Goal: Transaction & Acquisition: Download file/media

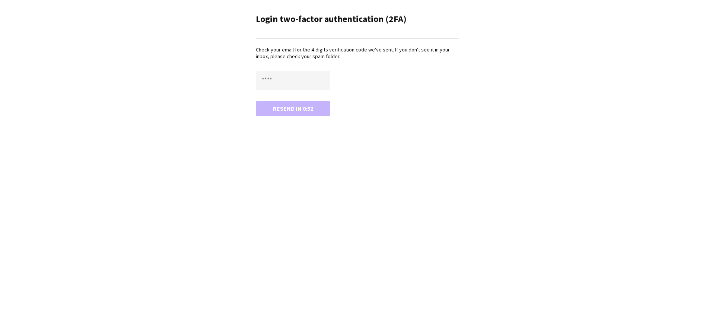
click at [308, 68] on div "Check your email for the 4-digits verification code we've sent. If you don't se…" at bounding box center [357, 80] width 203 height 69
click at [306, 73] on input "text" at bounding box center [293, 80] width 74 height 19
type input "****"
click at [256, 101] on button "Confirm" at bounding box center [293, 108] width 74 height 15
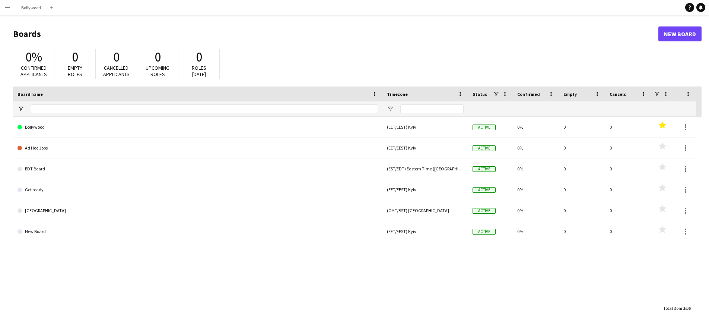
click at [5, 9] on app-icon "Menu" at bounding box center [7, 7] width 6 height 6
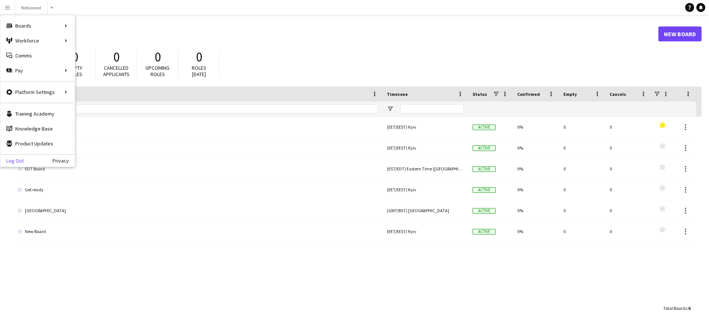
click at [15, 163] on link "Log Out" at bounding box center [11, 160] width 23 height 6
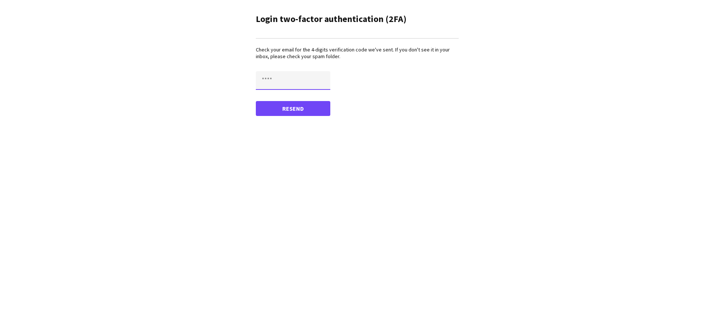
click at [293, 82] on input "text" at bounding box center [293, 80] width 74 height 19
paste input "****"
type input "****"
click at [291, 100] on form "**** Confirm" at bounding box center [357, 93] width 203 height 45
click at [290, 106] on button "Confirm" at bounding box center [293, 108] width 74 height 15
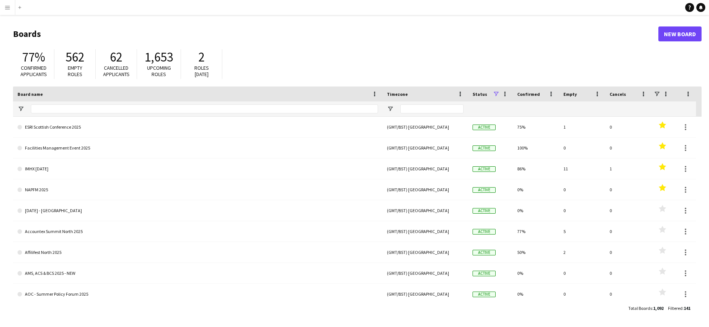
click at [11, 8] on button "Menu" at bounding box center [7, 7] width 15 height 15
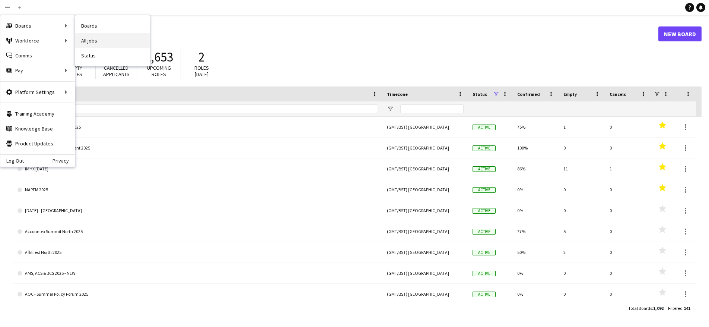
click at [86, 36] on link "All jobs" at bounding box center [112, 40] width 74 height 15
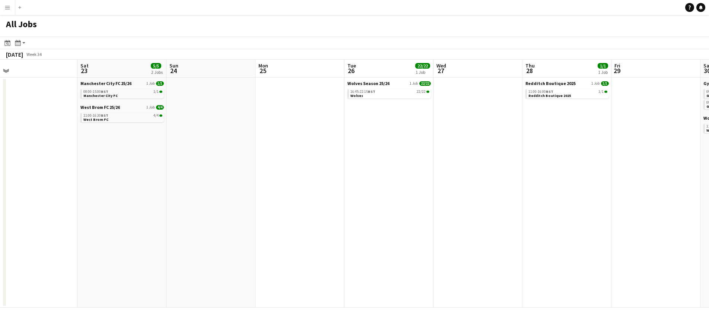
drag, startPoint x: 485, startPoint y: 182, endPoint x: 268, endPoint y: 170, distance: 217.0
click at [268, 170] on app-calendar-viewport "Tue 19 1/1 1 Job Wed 20 2/2 2 Jobs Thu 21 1/1 1 Job Fri 22 Sat 23 5/5 2 Jobs Su…" at bounding box center [354, 184] width 709 height 248
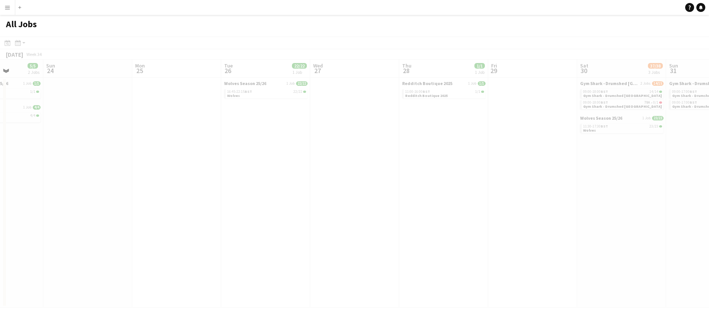
drag, startPoint x: 323, startPoint y: 175, endPoint x: 270, endPoint y: 175, distance: 53.2
click at [251, 176] on app-all-jobs "All Jobs Date picker AUG 2025 AUG 2025 Monday M Tuesday T Wednesday W Thursday …" at bounding box center [354, 161] width 709 height 292
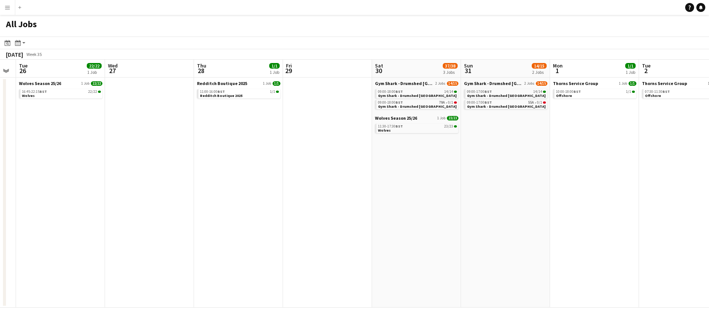
drag, startPoint x: 522, startPoint y: 169, endPoint x: 321, endPoint y: 177, distance: 201.2
click at [274, 181] on app-calendar-viewport "Sat 23 5/5 2 Jobs Sun 24 Mon 25 Tue 26 22/22 1 Job Wed 27 Thu 28 1/1 1 Job Fri …" at bounding box center [354, 184] width 709 height 248
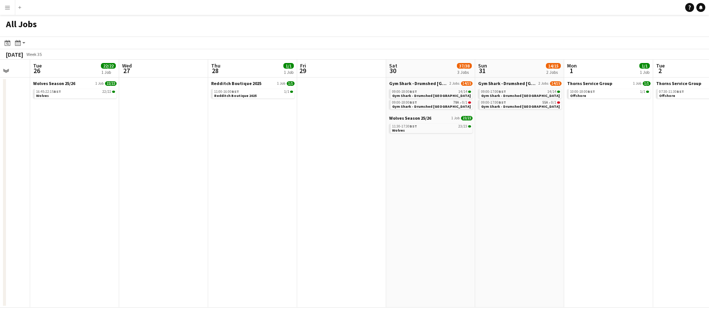
click at [292, 185] on app-all-jobs "All Jobs Date picker AUG 2025 AUG 2025 Monday M Tuesday T Wednesday W Thursday …" at bounding box center [354, 161] width 709 height 292
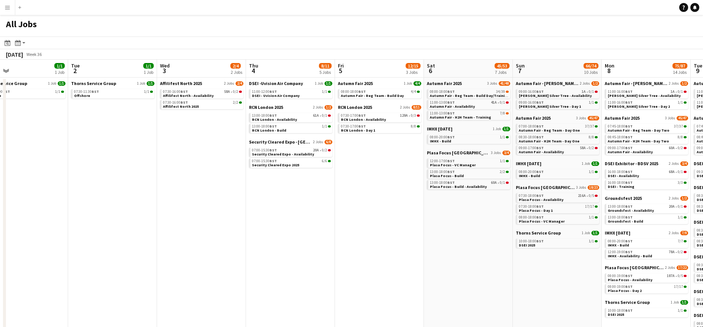
drag, startPoint x: 286, startPoint y: 208, endPoint x: 255, endPoint y: 207, distance: 30.2
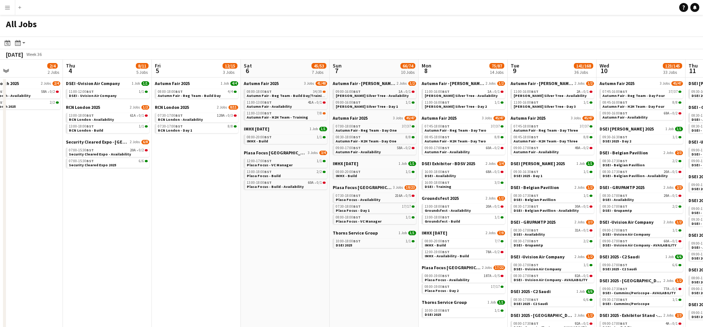
scroll to position [0, 223]
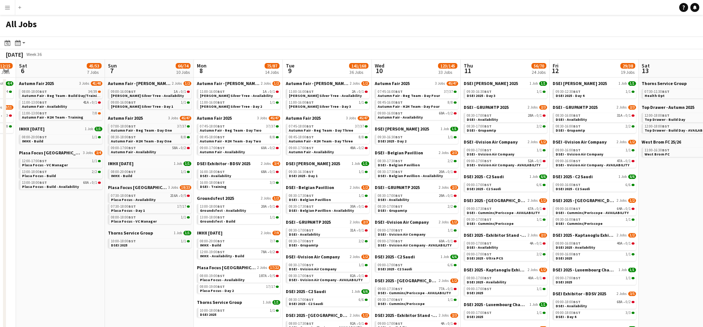
drag, startPoint x: 677, startPoint y: 185, endPoint x: 594, endPoint y: 191, distance: 83.3
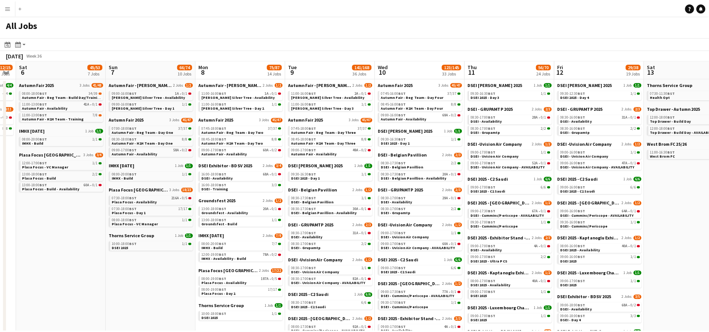
scroll to position [0, 217]
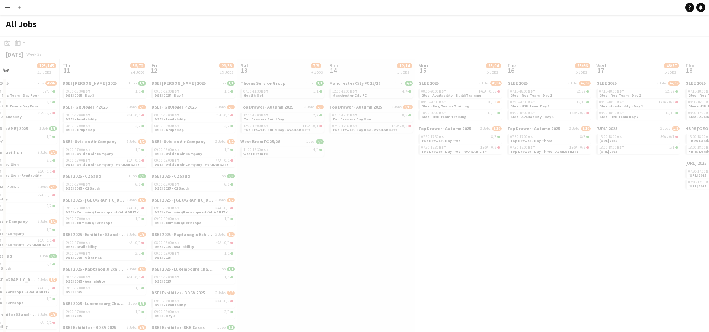
scroll to position [0, 202]
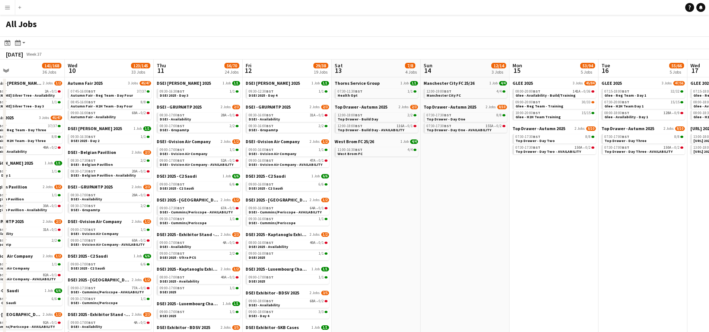
drag, startPoint x: 237, startPoint y: 228, endPoint x: 242, endPoint y: 225, distance: 5.7
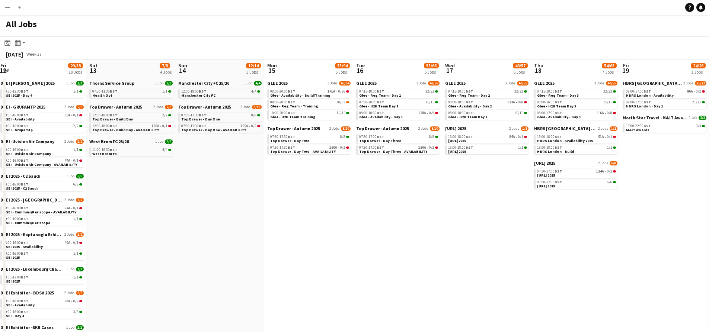
scroll to position [0, 231]
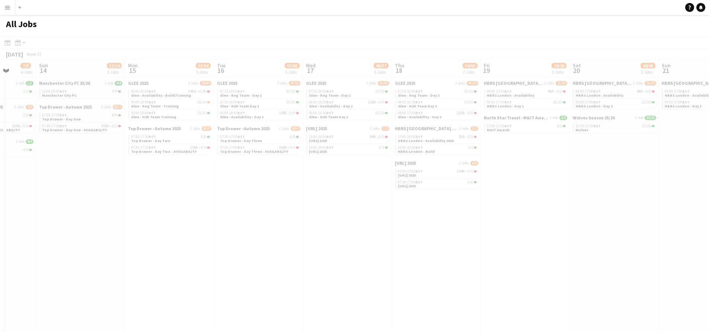
drag, startPoint x: 483, startPoint y: 237, endPoint x: 401, endPoint y: 239, distance: 81.6
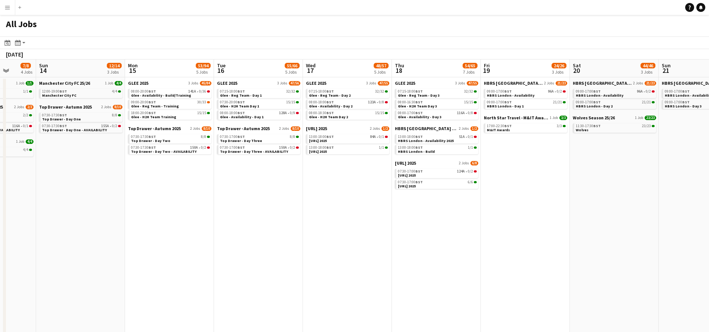
drag, startPoint x: 601, startPoint y: 221, endPoint x: 321, endPoint y: 234, distance: 280.3
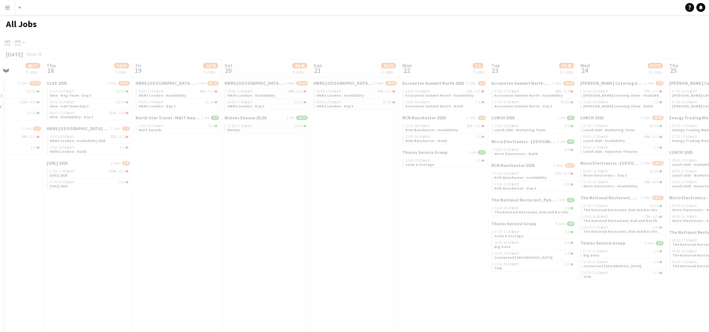
drag, startPoint x: 523, startPoint y: 230, endPoint x: 140, endPoint y: 224, distance: 383.6
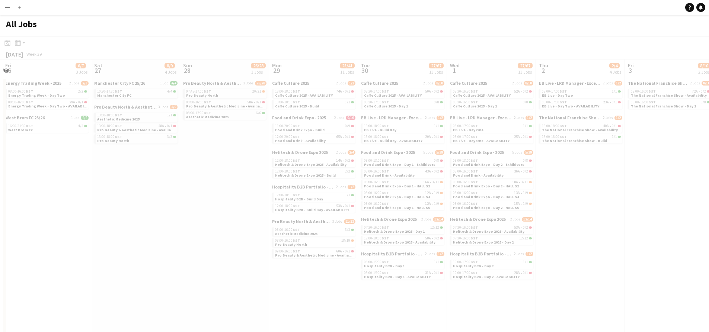
scroll to position [0, 260]
drag, startPoint x: 219, startPoint y: 204, endPoint x: 84, endPoint y: 200, distance: 134.8
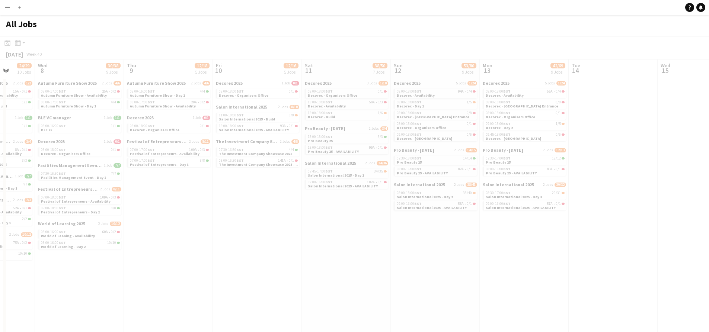
drag, startPoint x: 468, startPoint y: 197, endPoint x: 181, endPoint y: 190, distance: 286.8
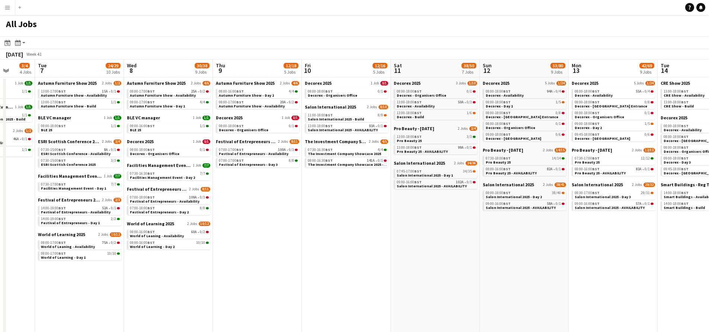
scroll to position [0, 265]
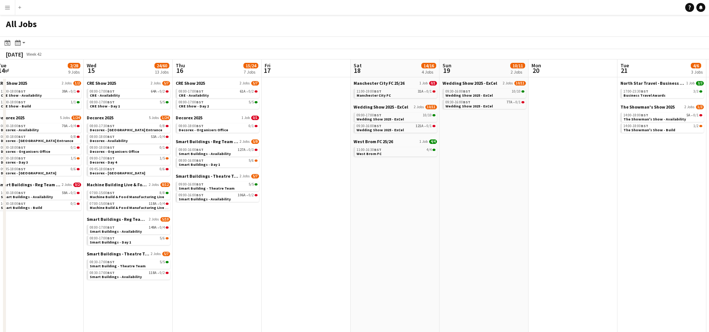
drag, startPoint x: 489, startPoint y: 206, endPoint x: 109, endPoint y: 206, distance: 379.4
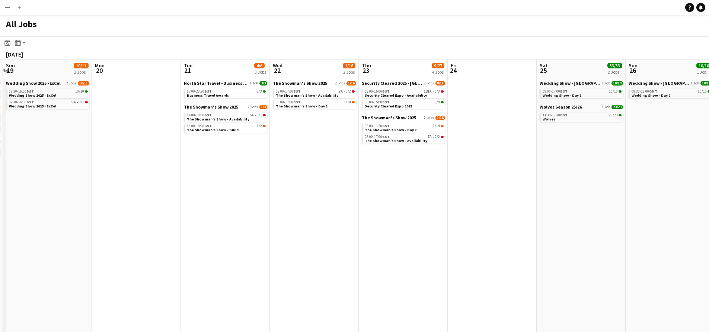
drag, startPoint x: 315, startPoint y: 212, endPoint x: 208, endPoint y: 207, distance: 107.3
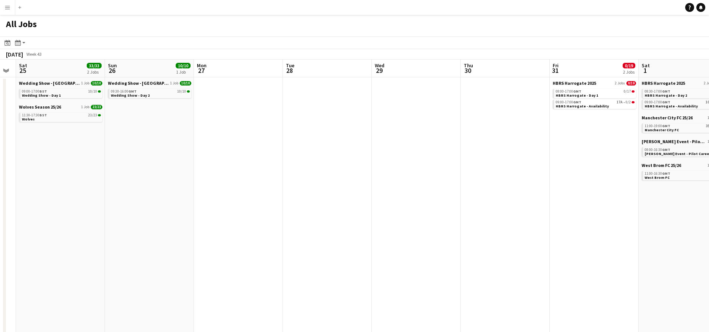
drag, startPoint x: 488, startPoint y: 203, endPoint x: 221, endPoint y: 203, distance: 267.0
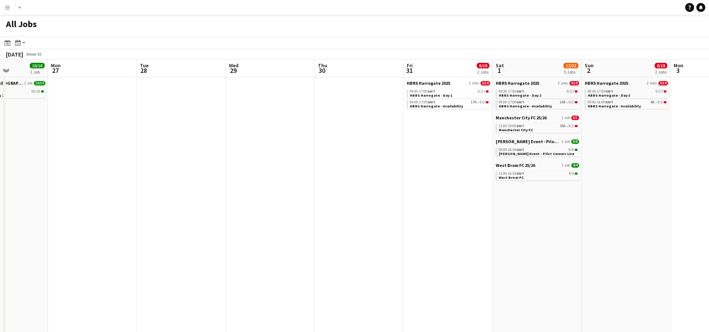
drag, startPoint x: 440, startPoint y: 200, endPoint x: 331, endPoint y: 203, distance: 109.5
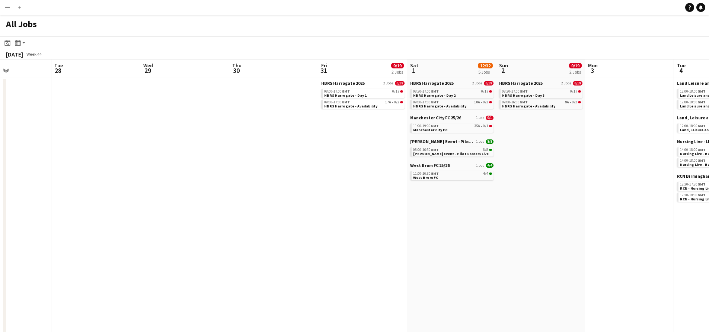
scroll to position [0, 238]
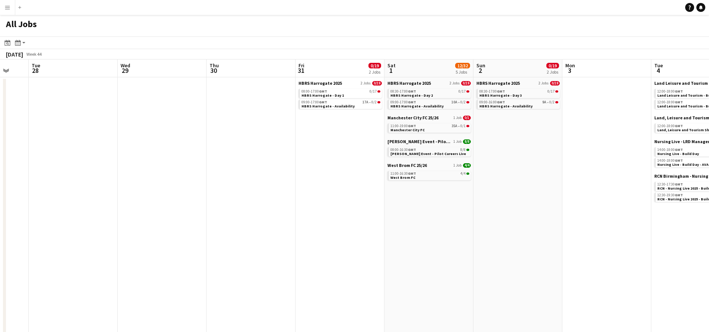
drag, startPoint x: 423, startPoint y: 215, endPoint x: 356, endPoint y: 216, distance: 67.0
click at [371, 104] on link "09:00-17:00 GMT 17A • 0/2 HBRS Harrogate - Availability" at bounding box center [341, 104] width 79 height 9
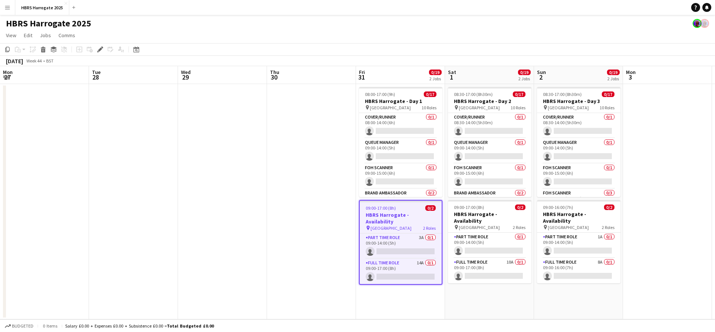
scroll to position [0, 256]
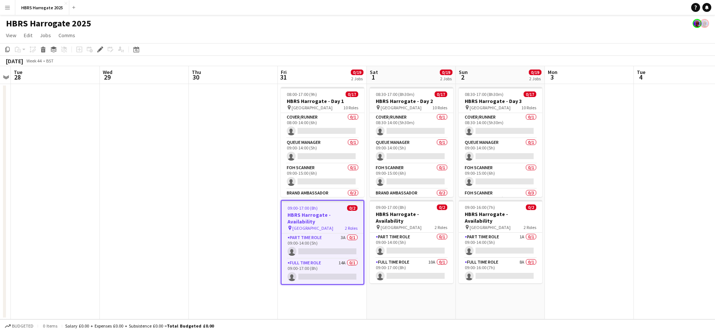
drag, startPoint x: 230, startPoint y: 169, endPoint x: 200, endPoint y: 171, distance: 30.9
click at [199, 171] on app-calendar-viewport "Sat 25 Sun 26 Mon 27 Tue 28 Wed 29 Thu 30 Fri 31 0/19 2 Jobs Sat 1 0/19 2 Jobs …" at bounding box center [357, 193] width 715 height 254
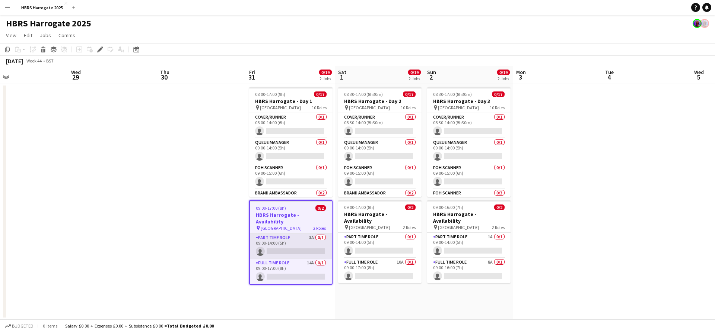
click at [284, 234] on app-card-role "Part Time Role 3A 0/1 09:00-14:00 (5h) single-neutral-actions" at bounding box center [291, 246] width 82 height 25
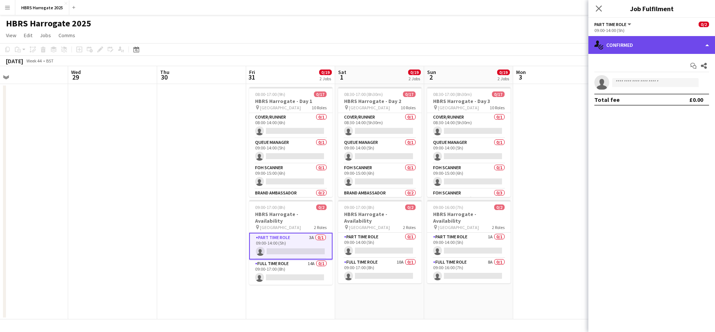
click at [653, 51] on div "single-neutral-actions-check-2 Confirmed" at bounding box center [651, 45] width 127 height 18
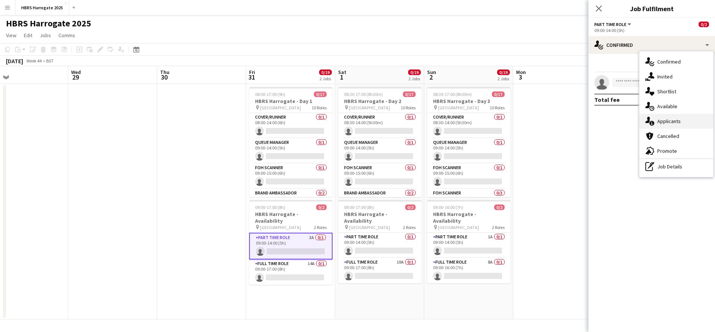
click at [665, 118] on div "single-neutral-actions-information Applicants" at bounding box center [676, 121] width 74 height 15
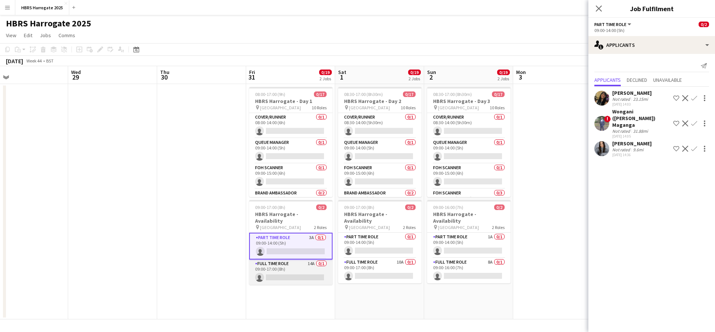
click at [300, 260] on app-card-role "Full Time Role 14A 0/1 09:00-17:00 (8h) single-neutral-actions" at bounding box center [290, 272] width 83 height 25
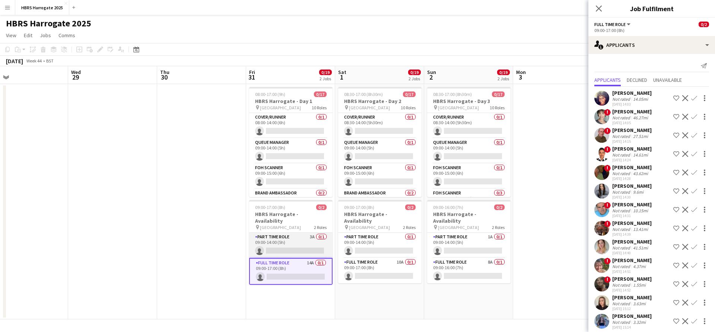
click at [299, 240] on app-card-role "Part Time Role 3A 0/1 09:00-14:00 (5h) single-neutral-actions" at bounding box center [290, 245] width 83 height 25
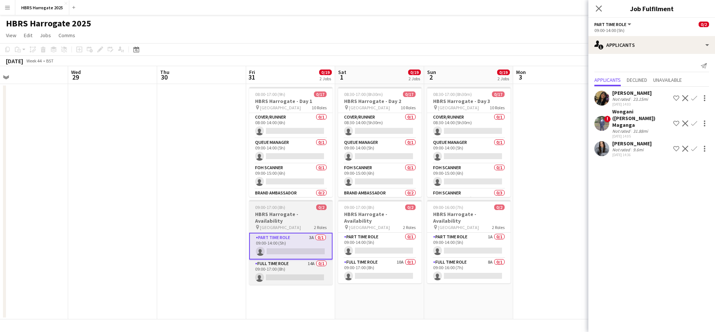
click at [302, 212] on h3 "HBRS Harrogate - Availability" at bounding box center [290, 217] width 83 height 13
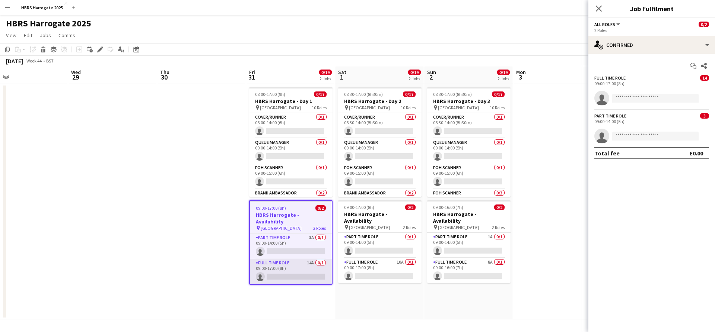
click at [285, 261] on app-card-role "Full Time Role 14A 0/1 09:00-17:00 (8h) single-neutral-actions" at bounding box center [291, 271] width 82 height 25
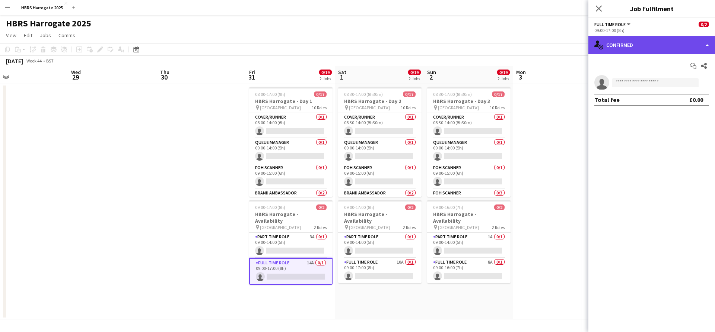
click at [636, 50] on div "single-neutral-actions-check-2 Confirmed" at bounding box center [651, 45] width 127 height 18
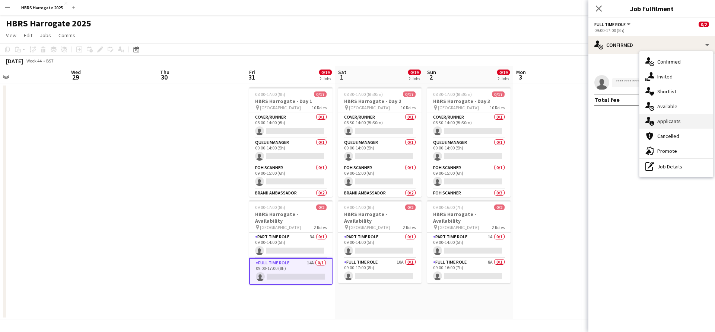
click at [660, 119] on div "single-neutral-actions-information Applicants" at bounding box center [676, 121] width 74 height 15
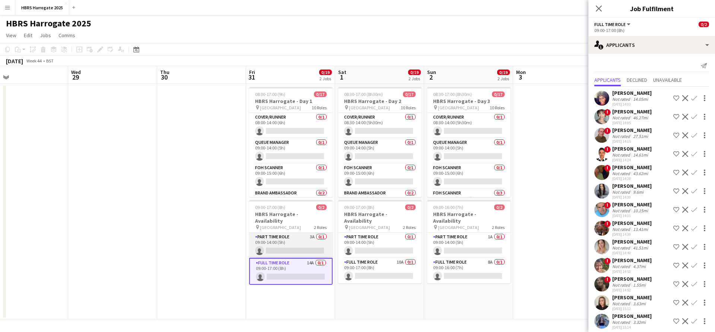
click at [290, 233] on app-card-role "Part Time Role 3A 0/1 09:00-14:00 (5h) single-neutral-actions" at bounding box center [290, 245] width 83 height 25
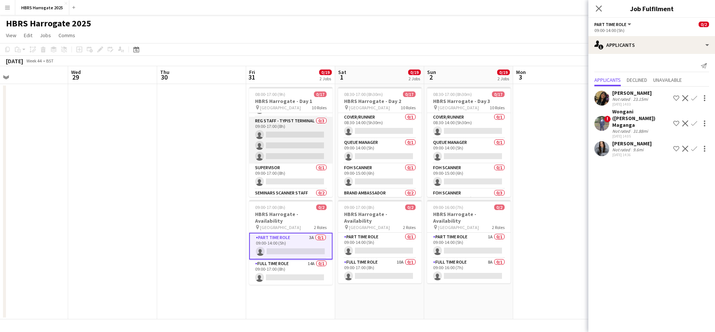
scroll to position [245, 0]
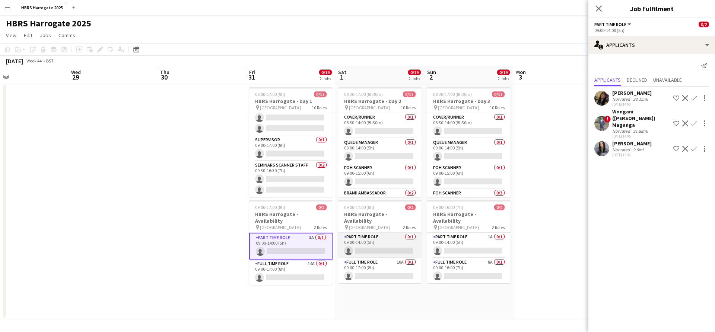
click at [381, 236] on app-card-role "Part Time Role 0/1 09:00-14:00 (5h) single-neutral-actions" at bounding box center [379, 245] width 83 height 25
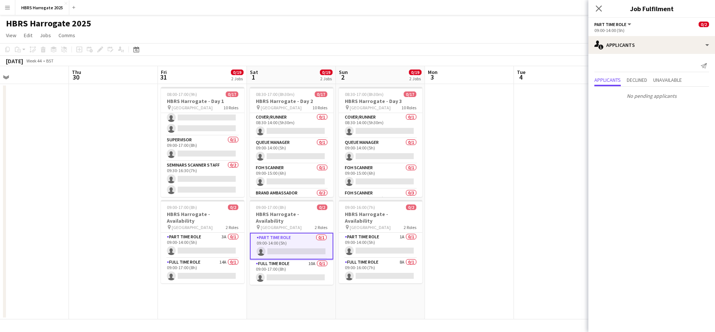
drag, startPoint x: 408, startPoint y: 300, endPoint x: 319, endPoint y: 294, distance: 88.8
click at [319, 294] on app-calendar-viewport "Sat 25 Sun 26 Mon 27 Tue 28 Wed 29 Thu 30 Fri 31 0/19 2 Jobs Sat 1 0/19 2 Jobs …" at bounding box center [357, 193] width 715 height 254
click at [309, 268] on app-card-role "Full Time Role 10A 0/1 09:00-17:00 (8h) single-neutral-actions" at bounding box center [290, 272] width 83 height 25
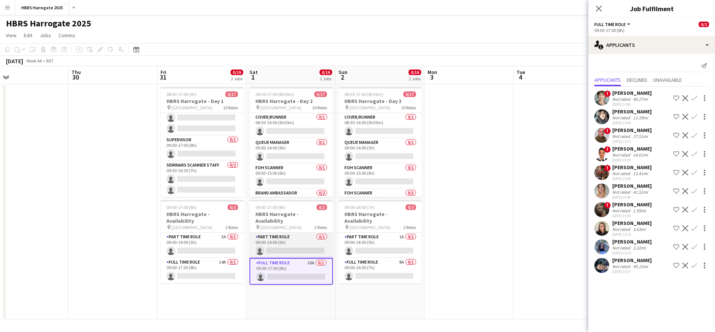
click at [306, 245] on app-card-role "Part Time Role 0/1 09:00-14:00 (5h) single-neutral-actions" at bounding box center [290, 245] width 83 height 25
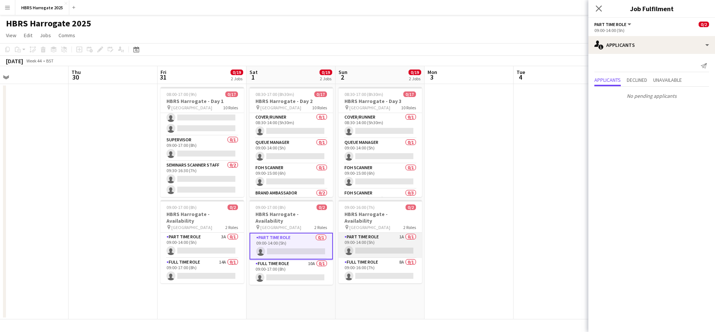
click at [373, 239] on app-card-role "Part Time Role 1A 0/1 09:00-14:00 (5h) single-neutral-actions" at bounding box center [379, 245] width 83 height 25
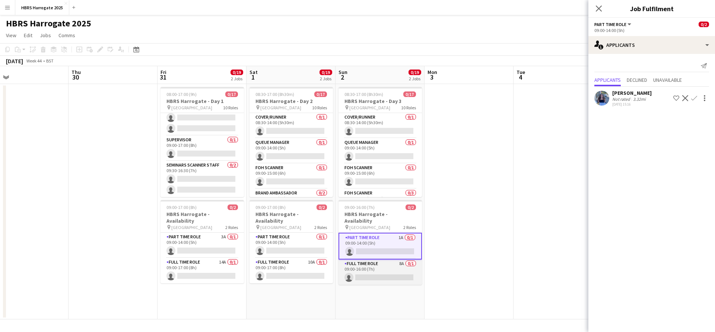
click at [371, 260] on app-card-role "Full Time Role 8A 0/1 09:00-16:00 (7h) single-neutral-actions" at bounding box center [379, 272] width 83 height 25
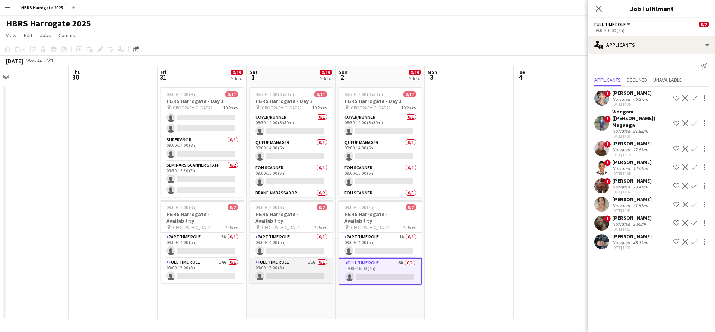
click at [301, 265] on app-card-role "Full Time Role 10A 0/1 09:00-17:00 (8h) single-neutral-actions" at bounding box center [290, 270] width 83 height 25
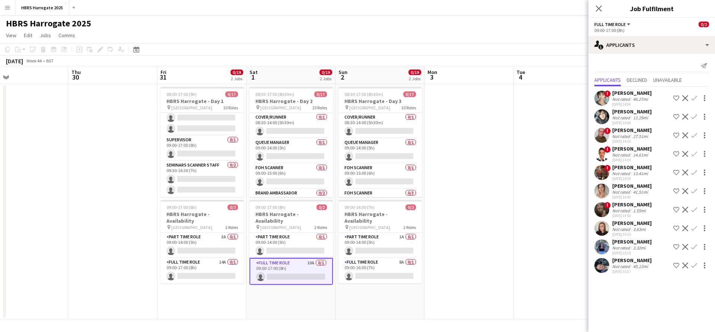
click at [627, 103] on div "20-08-2025 14:06" at bounding box center [631, 104] width 39 height 5
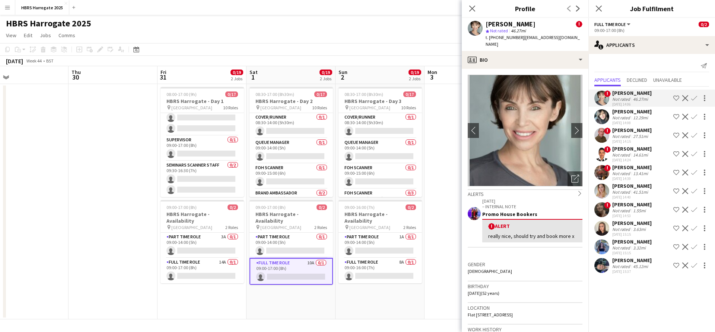
click at [627, 102] on div "20-08-2025 14:06" at bounding box center [631, 104] width 39 height 5
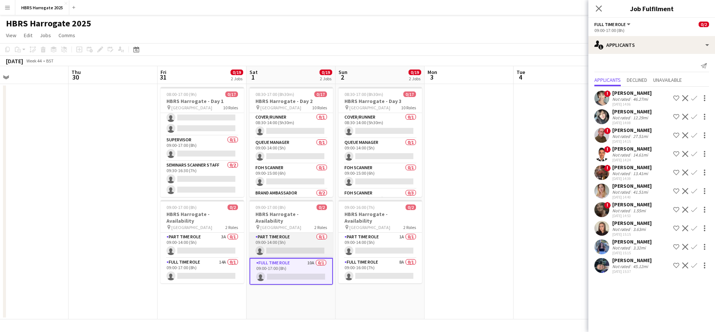
click at [281, 242] on app-card-role "Part Time Role 0/1 09:00-14:00 (5h) single-neutral-actions" at bounding box center [290, 245] width 83 height 25
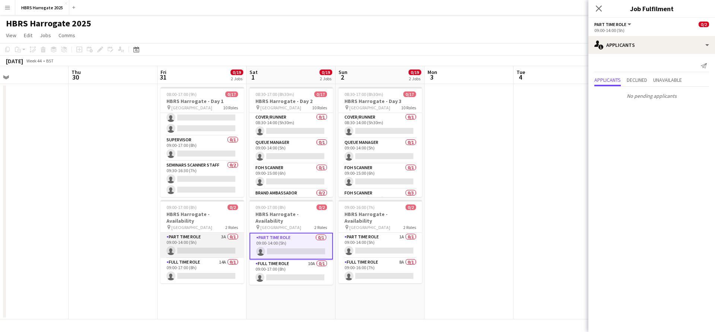
click at [240, 241] on app-card-role "Part Time Role 3A 0/1 09:00-14:00 (5h) single-neutral-actions" at bounding box center [201, 245] width 83 height 25
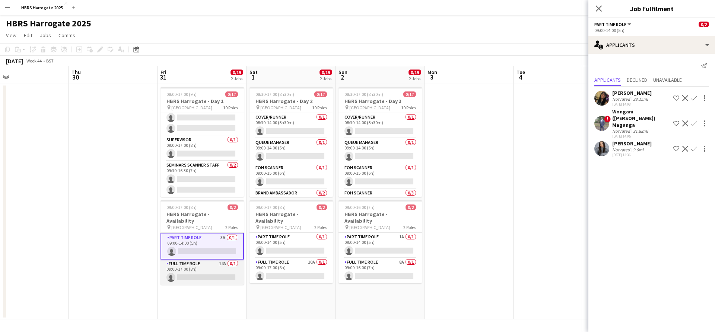
click at [221, 260] on app-card-role "Full Time Role 14A 0/1 09:00-17:00 (8h) single-neutral-actions" at bounding box center [201, 272] width 83 height 25
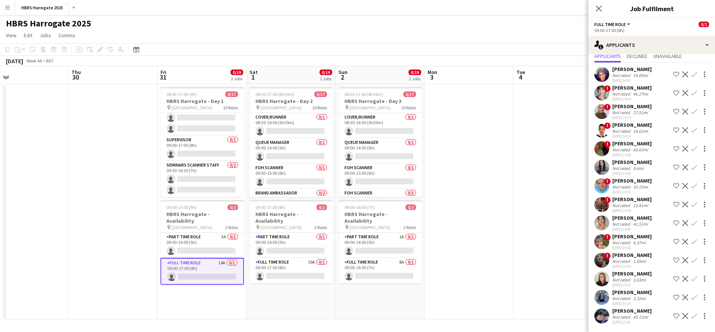
scroll to position [0, 0]
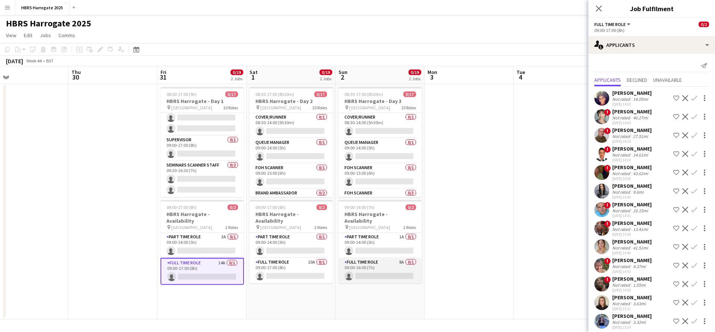
click at [356, 258] on app-card-role "Full Time Role 8A 0/1 09:00-16:00 (7h) single-neutral-actions" at bounding box center [379, 270] width 83 height 25
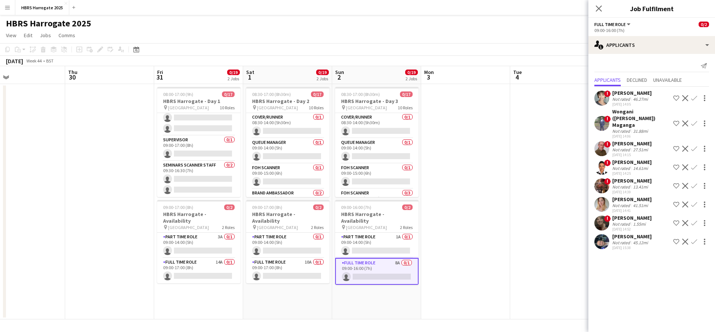
scroll to position [0, 202]
drag, startPoint x: 516, startPoint y: 188, endPoint x: 512, endPoint y: 190, distance: 4.3
click at [512, 190] on app-calendar-viewport "Mon 27 Tue 28 Wed 29 Thu 30 Fri 31 0/19 2 Jobs Sat 1 0/19 2 Jobs Sun 2 0/19 2 J…" at bounding box center [357, 193] width 715 height 254
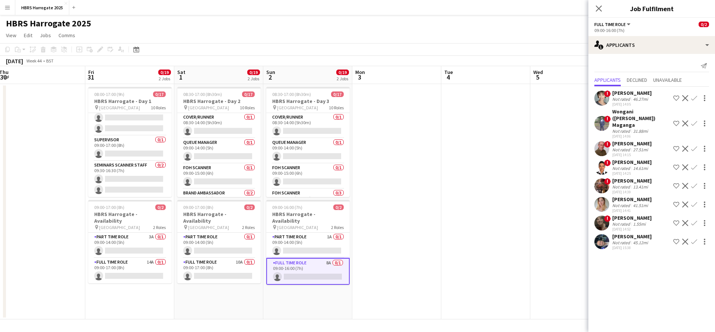
scroll to position [0, 172]
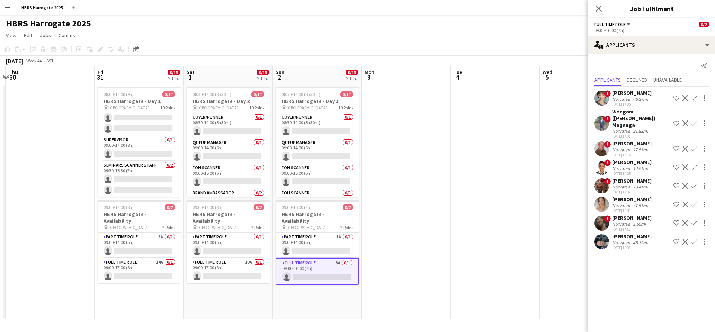
drag, startPoint x: 314, startPoint y: 290, endPoint x: 255, endPoint y: 286, distance: 59.3
click at [255, 286] on app-calendar-viewport "Tue 28 Wed 29 Thu 30 Fri 31 0/19 2 Jobs Sat 1 0/19 2 Jobs Sun 2 0/19 2 Jobs Mon…" at bounding box center [357, 193] width 715 height 254
click at [240, 244] on app-card-role "Part Time Role 0/1 09:00-14:00 (5h) single-neutral-actions" at bounding box center [228, 245] width 83 height 25
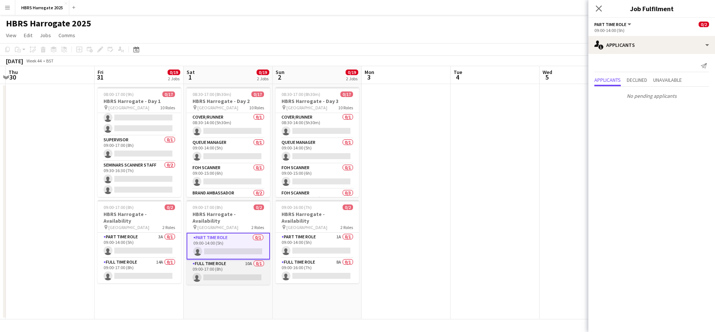
click at [236, 260] on app-card-role "Full Time Role 10A 0/1 09:00-17:00 (8h) single-neutral-actions" at bounding box center [228, 272] width 83 height 25
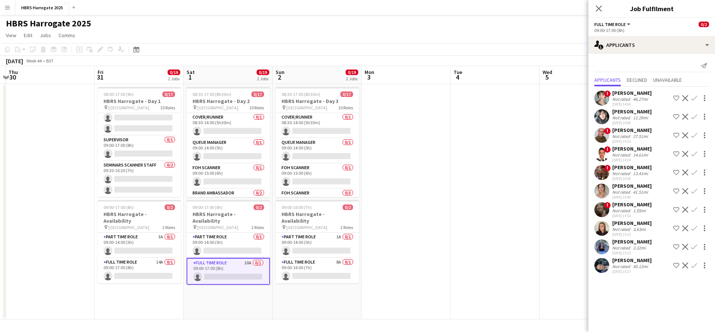
click at [645, 118] on div "12.29mi" at bounding box center [640, 118] width 18 height 6
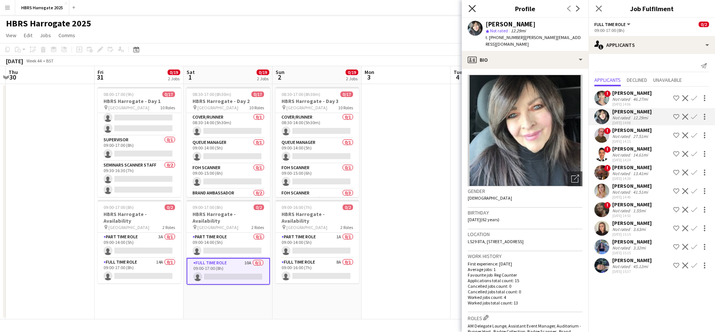
click at [475, 8] on icon "Close pop-in" at bounding box center [471, 8] width 7 height 7
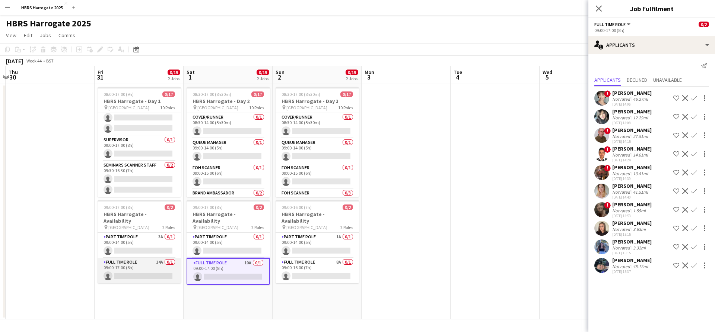
click at [172, 262] on app-card-role "Full Time Role 14A 0/1 09:00-17:00 (8h) single-neutral-actions" at bounding box center [139, 270] width 83 height 25
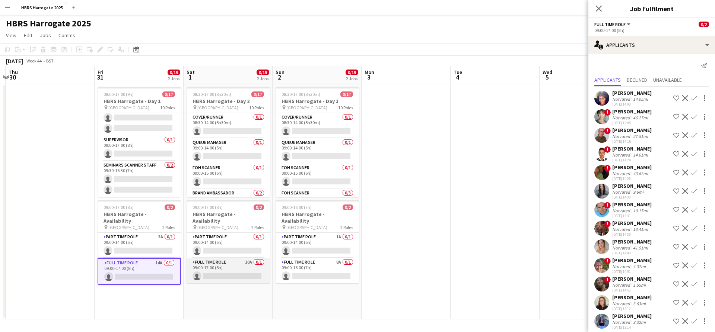
click at [253, 266] on app-card-role "Full Time Role 10A 0/1 09:00-17:00 (8h) single-neutral-actions" at bounding box center [228, 270] width 83 height 25
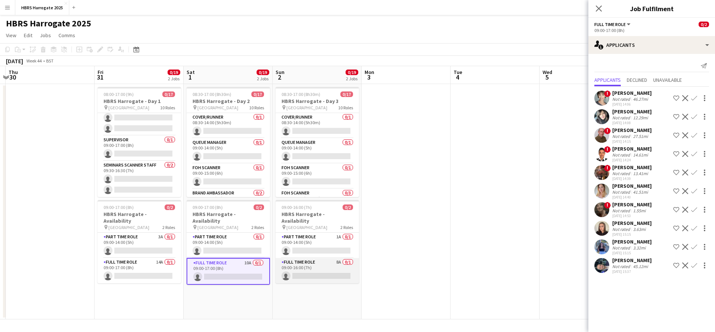
click at [304, 264] on app-card-role "Full Time Role 8A 0/1 09:00-16:00 (7h) single-neutral-actions" at bounding box center [317, 270] width 83 height 25
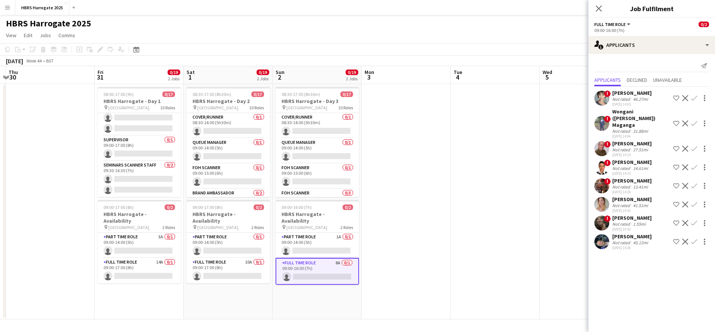
click at [146, 29] on div "HBRS Harrogate 2025" at bounding box center [357, 22] width 715 height 14
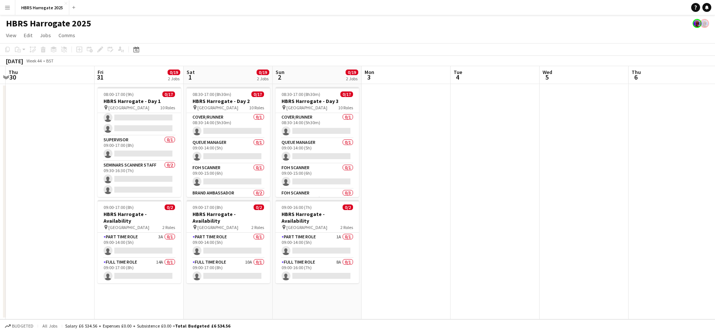
click at [6, 10] on app-icon "Menu" at bounding box center [7, 7] width 6 height 6
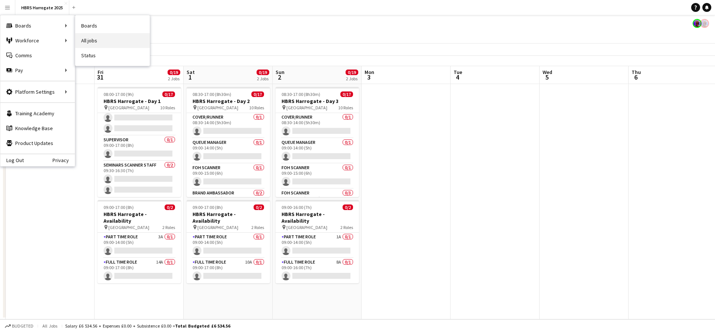
click at [107, 40] on link "All jobs" at bounding box center [112, 40] width 74 height 15
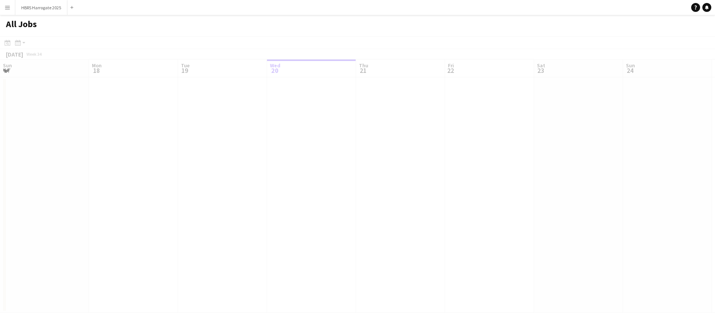
scroll to position [0, 178]
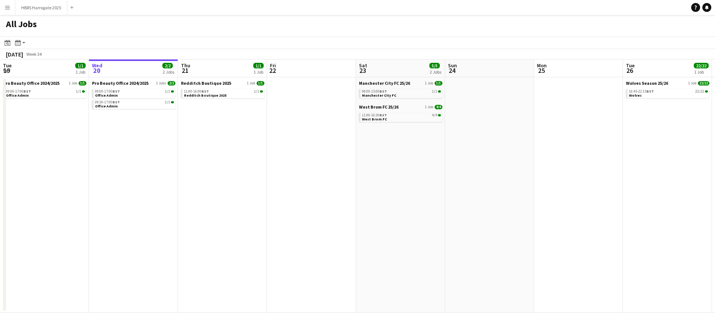
drag, startPoint x: 424, startPoint y: 150, endPoint x: 382, endPoint y: 159, distance: 43.5
click at [292, 162] on app-calendar-viewport "Sun 17 0/2 2 Jobs Mon 18 0/2 2 Jobs Tue 19 1/1 1 Job Wed 20 2/2 2 Jobs Thu 21 1…" at bounding box center [357, 187] width 715 height 254
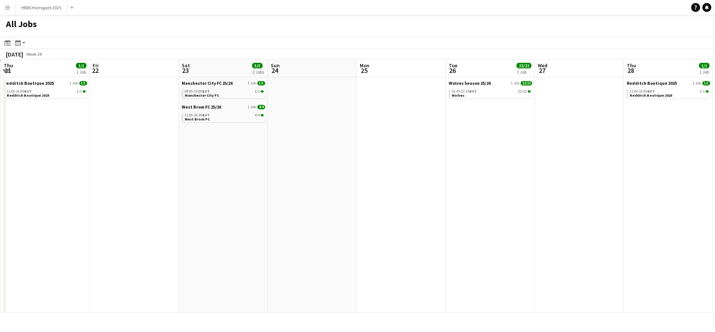
click at [214, 171] on app-all-jobs "All Jobs Date picker AUG 2025 AUG 2025 Monday M Tuesday T Wednesday W Thursday …" at bounding box center [357, 164] width 715 height 298
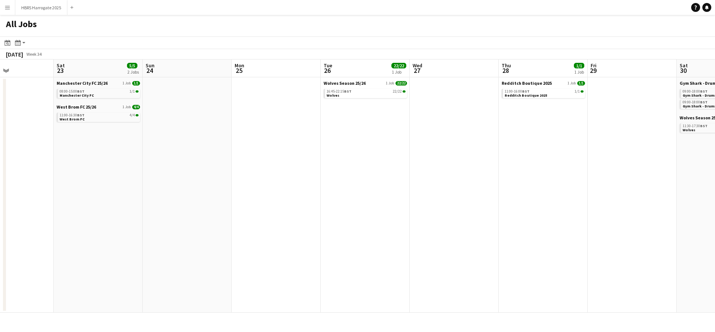
drag, startPoint x: 359, startPoint y: 182, endPoint x: 362, endPoint y: 186, distance: 4.7
click at [219, 182] on app-calendar-viewport "Wed 20 2/2 2 Jobs Thu 21 1/1 1 Job Fri 22 Sat 23 5/5 2 Jobs Sun 24 Mon 25 Tue 2…" at bounding box center [357, 187] width 715 height 254
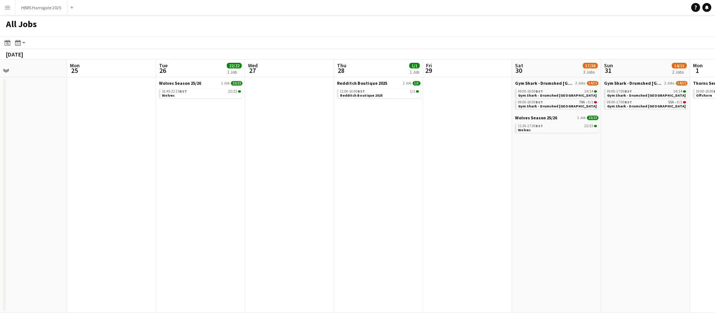
click at [227, 191] on app-all-jobs "All Jobs Date picker AUG 2025 AUG 2025 Monday M Tuesday T Wednesday W Thursday …" at bounding box center [357, 164] width 715 height 298
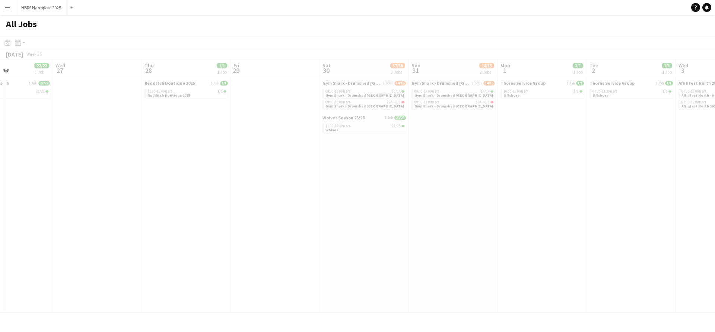
drag, startPoint x: 428, startPoint y: 202, endPoint x: 363, endPoint y: 198, distance: 65.2
click at [237, 197] on div at bounding box center [357, 185] width 715 height 298
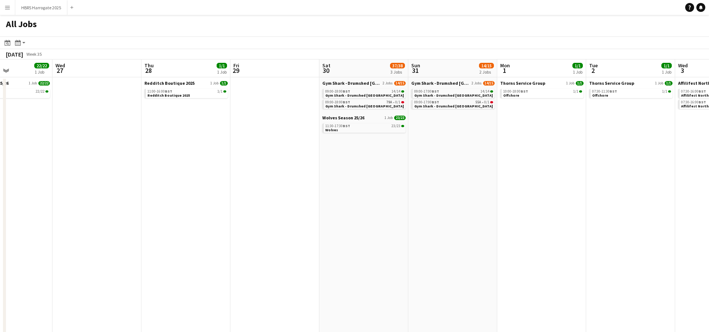
drag, startPoint x: 315, startPoint y: 209, endPoint x: 306, endPoint y: 204, distance: 10.2
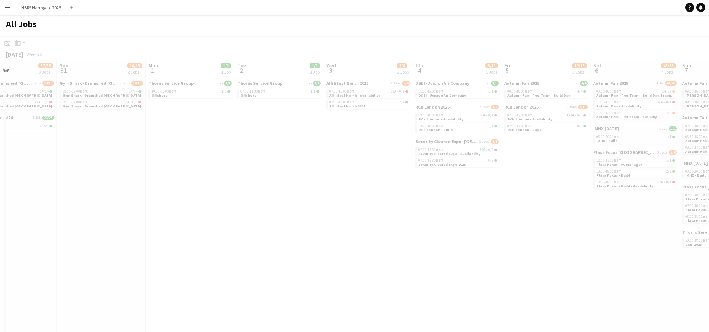
drag, startPoint x: 564, startPoint y: 237, endPoint x: 327, endPoint y: 225, distance: 237.9
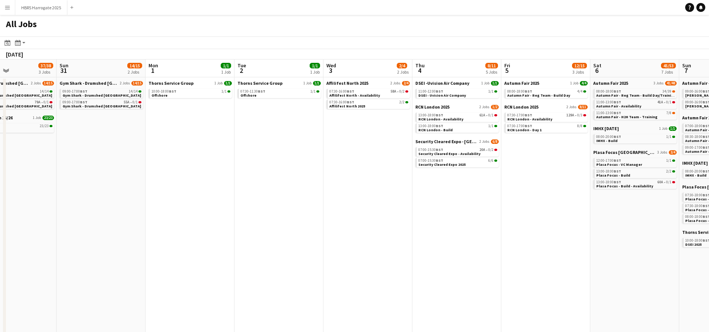
drag, startPoint x: 398, startPoint y: 228, endPoint x: 477, endPoint y: 232, distance: 78.3
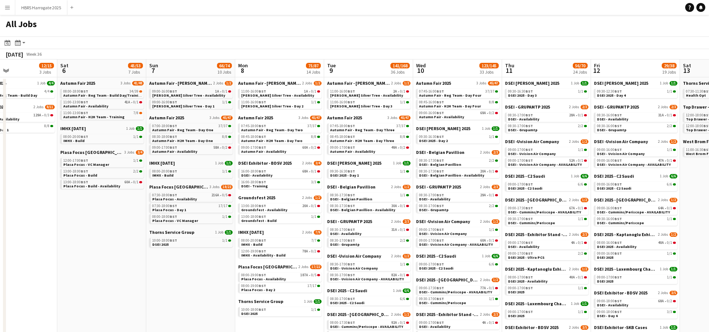
scroll to position [0, 323]
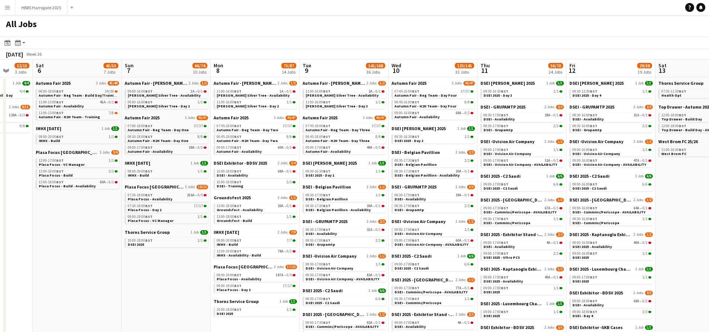
drag, startPoint x: 640, startPoint y: 209, endPoint x: 511, endPoint y: 206, distance: 128.9
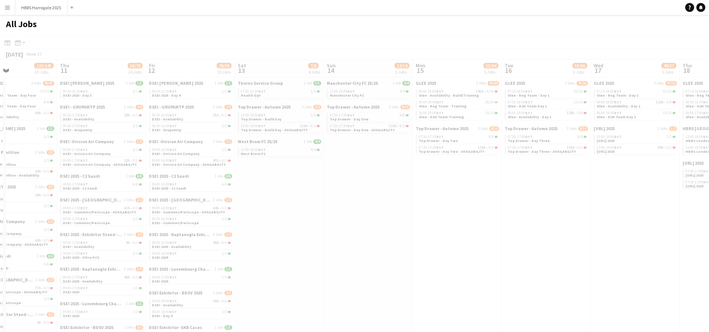
drag, startPoint x: 554, startPoint y: 148, endPoint x: 339, endPoint y: 148, distance: 215.6
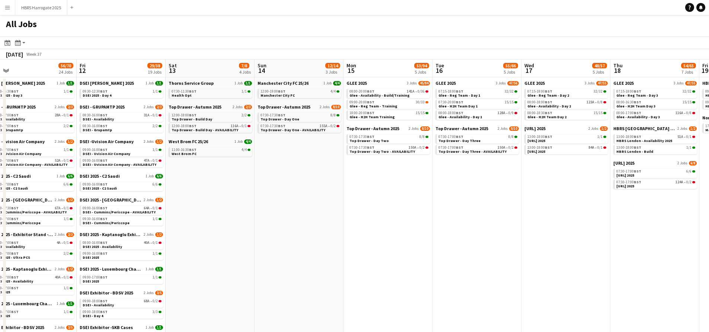
drag, startPoint x: 602, startPoint y: 171, endPoint x: 418, endPoint y: 163, distance: 183.8
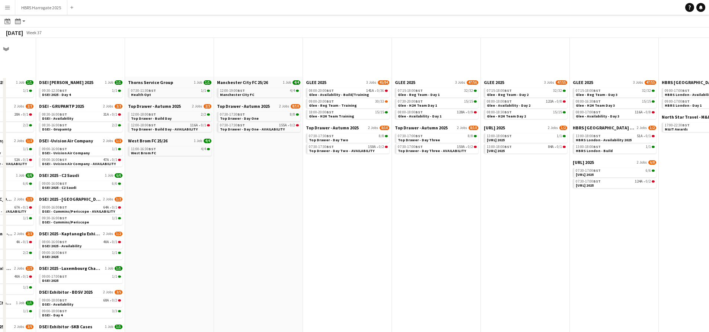
scroll to position [325, 0]
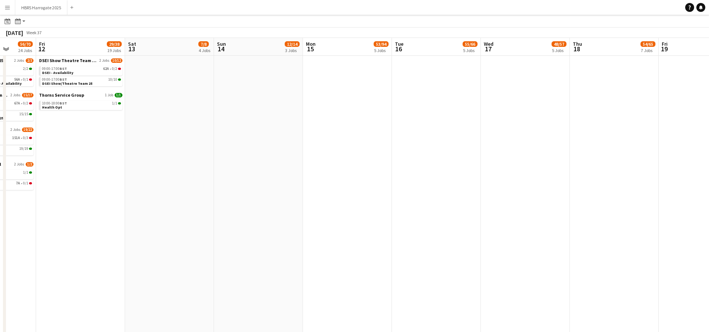
click at [360, 195] on app-all-jobs "All Jobs Date picker AUG 2025 AUG 2025 Monday M Tuesday T Wednesday W Thursday …" at bounding box center [354, 54] width 709 height 729
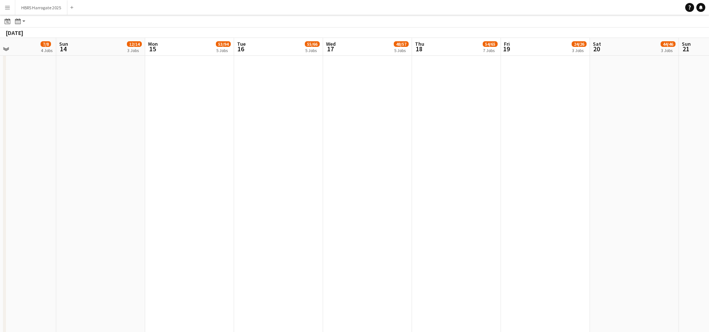
drag, startPoint x: 261, startPoint y: 182, endPoint x: 266, endPoint y: 180, distance: 5.5
click at [261, 182] on app-calendar-viewport "Thu 11 56/70 24 Jobs Fri 12 29/38 19 Jobs Sat 13 7/8 4 Jobs Sun 14 12/14 3 Jobs…" at bounding box center [354, 65] width 709 height 708
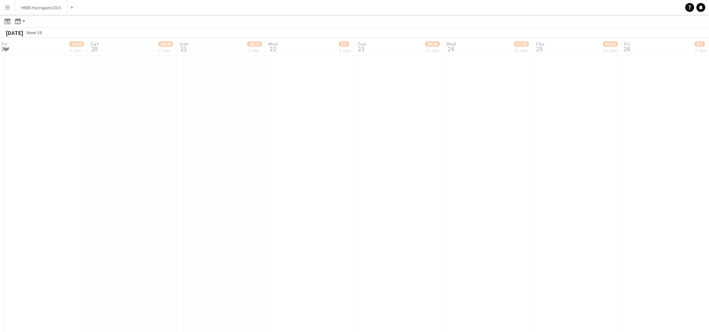
drag, startPoint x: 382, startPoint y: 183, endPoint x: 275, endPoint y: 172, distance: 108.2
click at [265, 176] on app-all-jobs "All Jobs Date picker AUG 2025 AUG 2025 Monday M Tuesday T Wednesday W Thursday …" at bounding box center [354, 54] width 709 height 729
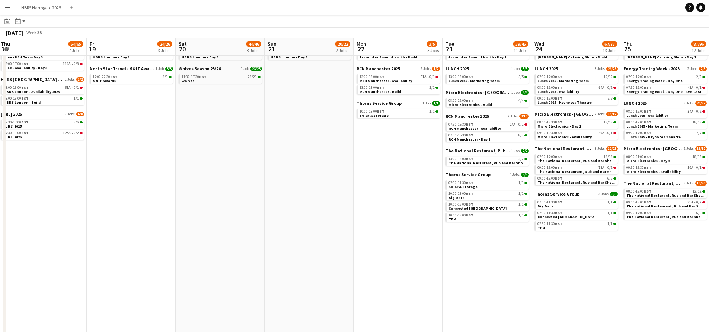
scroll to position [0, 0]
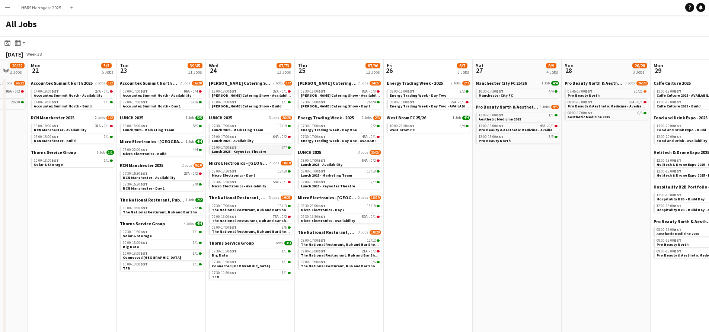
drag, startPoint x: 588, startPoint y: 153, endPoint x: 265, endPoint y: 154, distance: 322.1
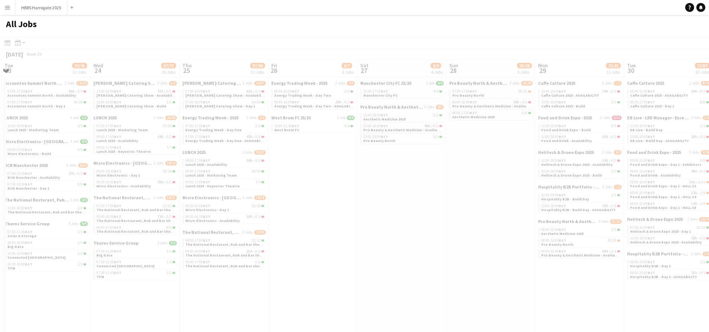
drag, startPoint x: 472, startPoint y: 162, endPoint x: 260, endPoint y: 155, distance: 213.1
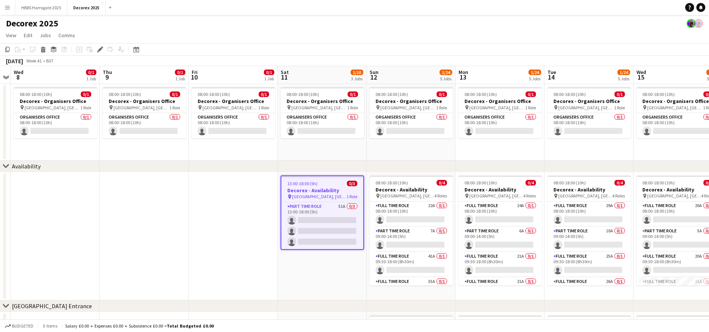
click at [244, 207] on app-date-cell at bounding box center [233, 237] width 89 height 128
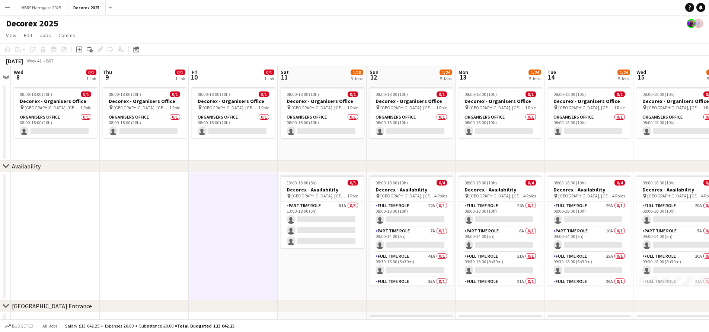
click at [241, 210] on app-date-cell at bounding box center [233, 237] width 89 height 128
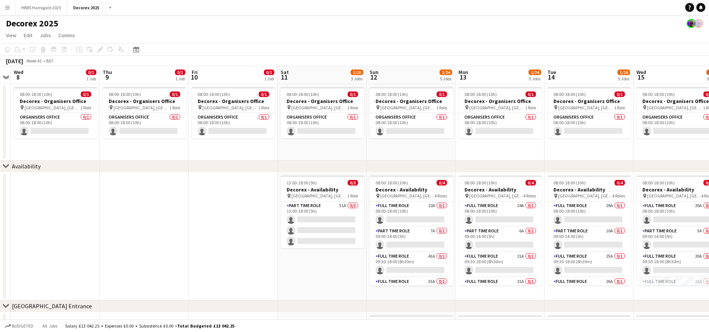
click at [11, 11] on button "Menu" at bounding box center [7, 7] width 15 height 15
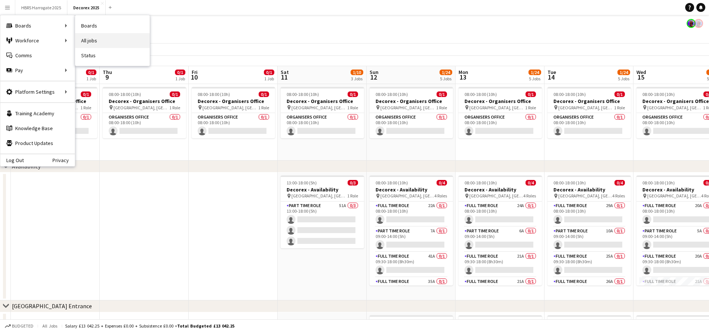
click at [85, 36] on link "All jobs" at bounding box center [112, 40] width 74 height 15
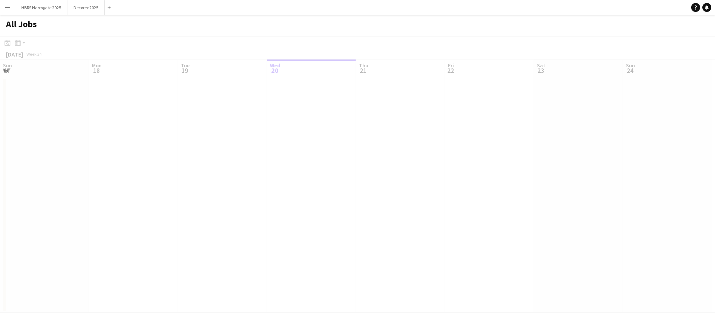
scroll to position [0, 178]
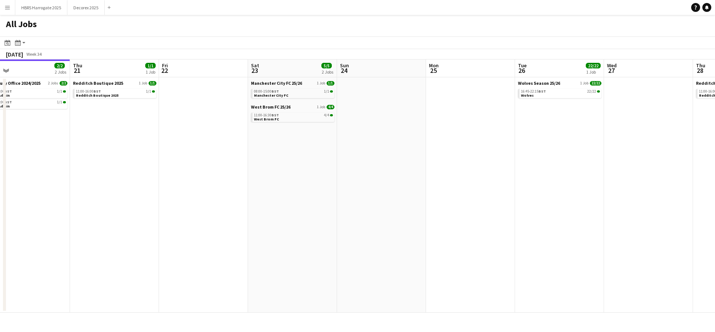
drag, startPoint x: 504, startPoint y: 171, endPoint x: 399, endPoint y: 177, distance: 105.5
click at [400, 177] on app-calendar-viewport "Sun 17 0/2 2 Jobs Mon 18 0/2 2 Jobs Tue 19 1/1 1 Job Wed 20 2/2 2 Jobs Thu 21 1…" at bounding box center [357, 187] width 715 height 254
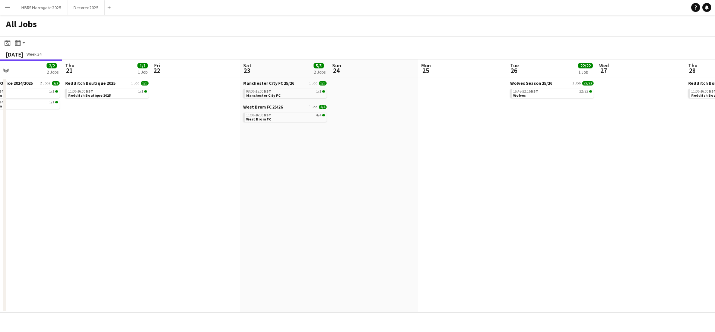
click at [361, 192] on app-all-jobs "All Jobs Date picker [DATE] [DATE] [DATE] M [DATE] T [DATE] W [DATE] T [DATE] F…" at bounding box center [357, 164] width 715 height 298
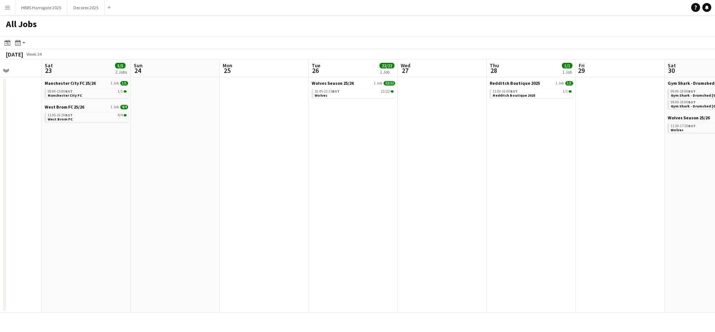
drag, startPoint x: 531, startPoint y: 200, endPoint x: 426, endPoint y: 196, distance: 105.1
click at [394, 196] on app-calendar-viewport "Wed 20 2/2 2 Jobs Thu 21 1/1 1 Job Fri 22 Sat 23 5/5 2 Jobs Sun 24 Mon 25 Tue 2…" at bounding box center [357, 187] width 715 height 254
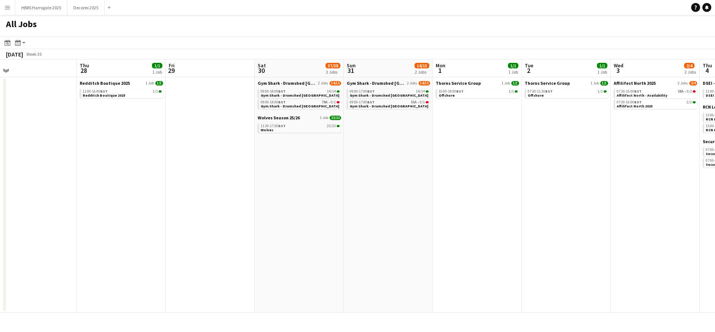
drag, startPoint x: 354, startPoint y: 197, endPoint x: 522, endPoint y: 209, distance: 168.0
click at [318, 195] on app-calendar-viewport "Sat 23 5/5 2 Jobs Sun 24 Mon 25 Tue 26 22/22 1 Job Wed 27 Thu 28 1/1 1 Job Fri …" at bounding box center [357, 187] width 715 height 254
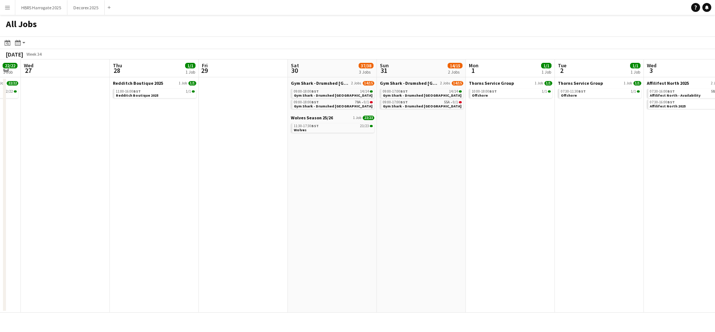
click at [381, 206] on app-all-jobs "All Jobs Date picker AUG 2025 AUG 2025 Monday M Tuesday T Wednesday W Thursday …" at bounding box center [357, 164] width 715 height 298
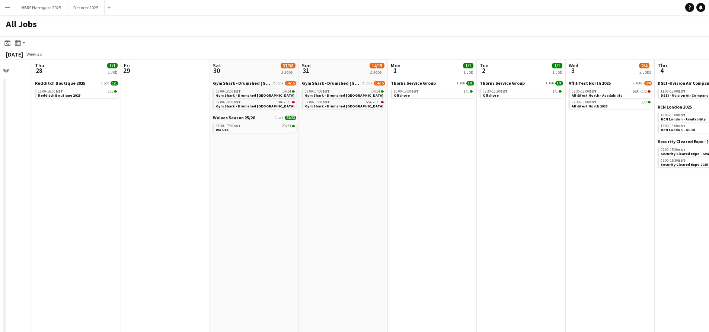
drag, startPoint x: 545, startPoint y: 219, endPoint x: 457, endPoint y: 224, distance: 88.0
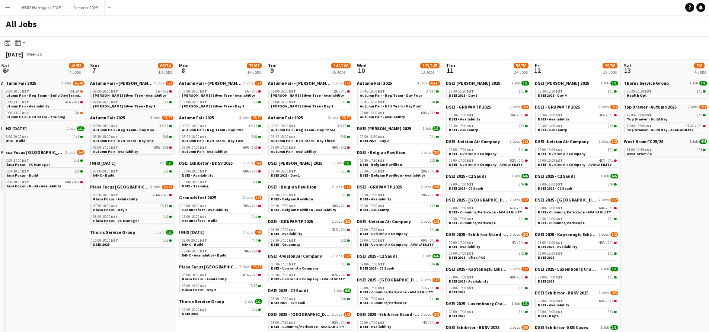
drag, startPoint x: 588, startPoint y: 202, endPoint x: 464, endPoint y: 191, distance: 123.7
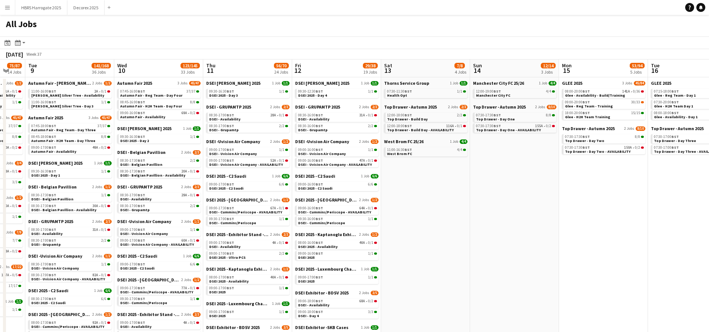
drag, startPoint x: 452, startPoint y: 187, endPoint x: 401, endPoint y: 184, distance: 51.4
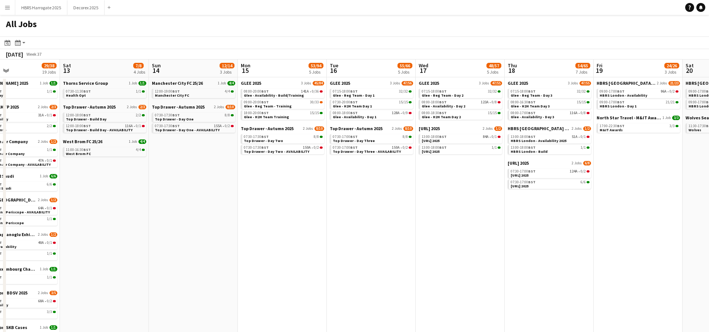
drag, startPoint x: 615, startPoint y: 195, endPoint x: 444, endPoint y: 184, distance: 172.0
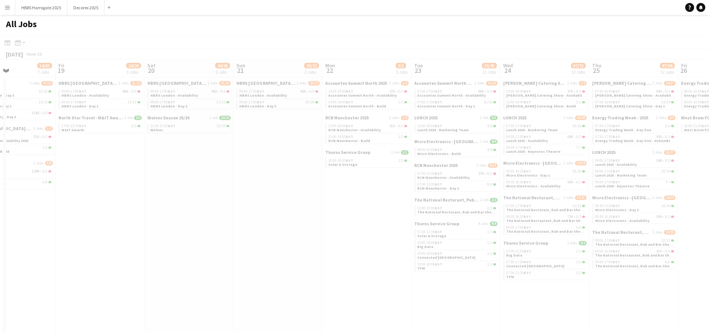
drag, startPoint x: 540, startPoint y: 188, endPoint x: 335, endPoint y: 176, distance: 205.1
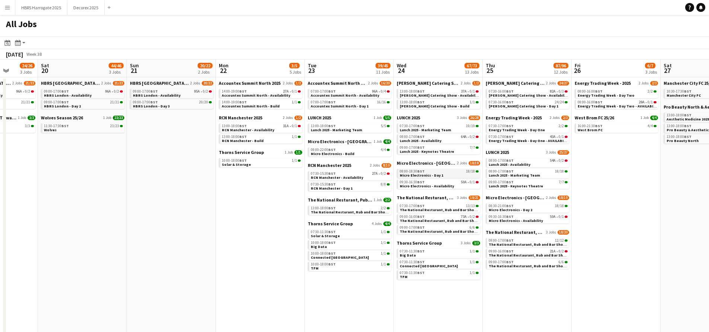
drag, startPoint x: 371, startPoint y: 172, endPoint x: 421, endPoint y: 172, distance: 49.5
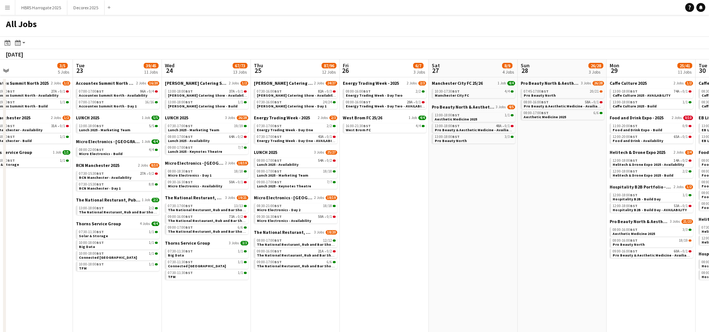
drag, startPoint x: 563, startPoint y: 179, endPoint x: 339, endPoint y: 167, distance: 224.1
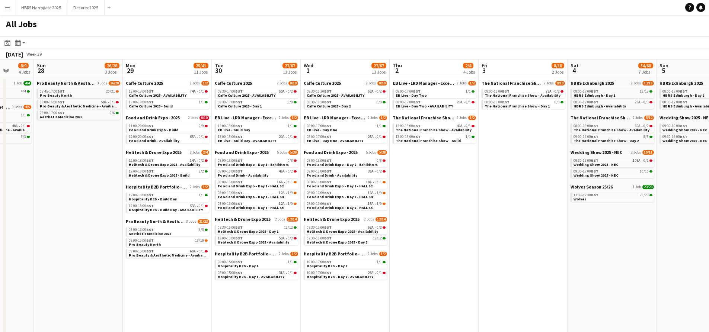
drag, startPoint x: 545, startPoint y: 172, endPoint x: 454, endPoint y: 197, distance: 94.2
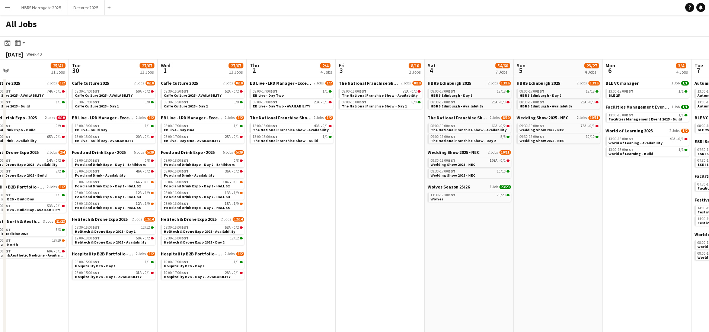
scroll to position [0, 326]
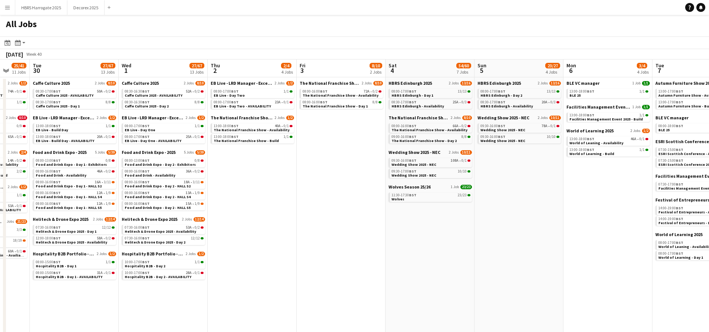
drag, startPoint x: 691, startPoint y: 230, endPoint x: 520, endPoint y: 227, distance: 171.3
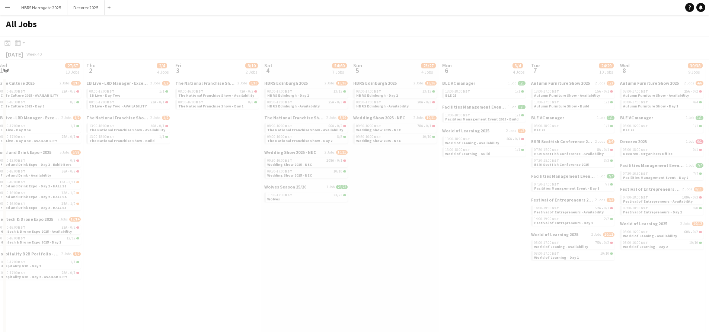
drag, startPoint x: 477, startPoint y: 215, endPoint x: 126, endPoint y: 196, distance: 351.6
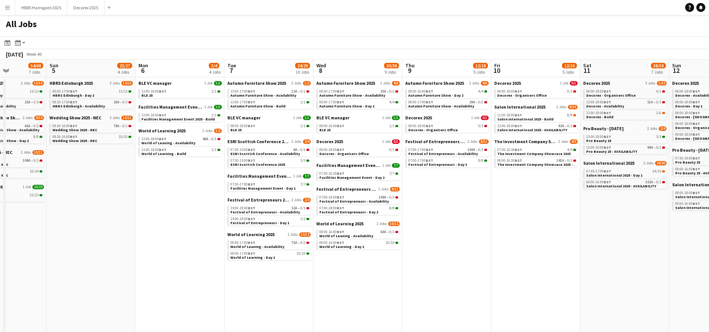
scroll to position [0, 206]
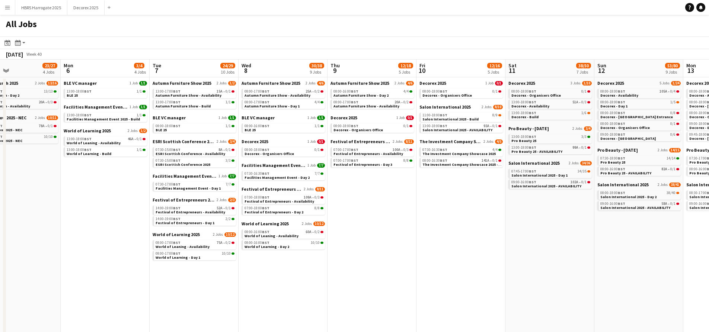
drag, startPoint x: 531, startPoint y: 217, endPoint x: 396, endPoint y: 228, distance: 135.6
click at [436, 83] on span "Decorex 2025" at bounding box center [433, 83] width 27 height 6
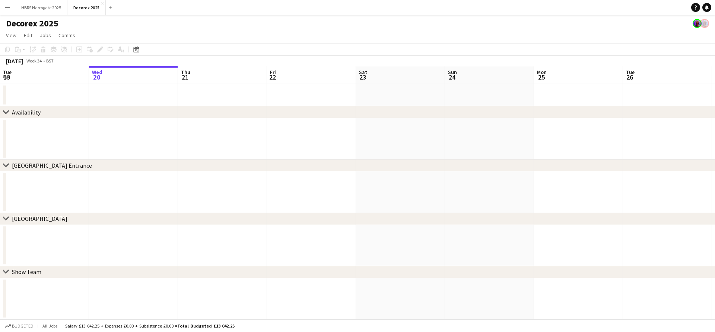
click at [142, 48] on app-toolbar "Copy Paste Paste Command V Paste with crew Command Shift V Paste linked Job [GE…" at bounding box center [357, 49] width 715 height 13
click at [140, 48] on div "Date picker" at bounding box center [136, 49] width 9 height 9
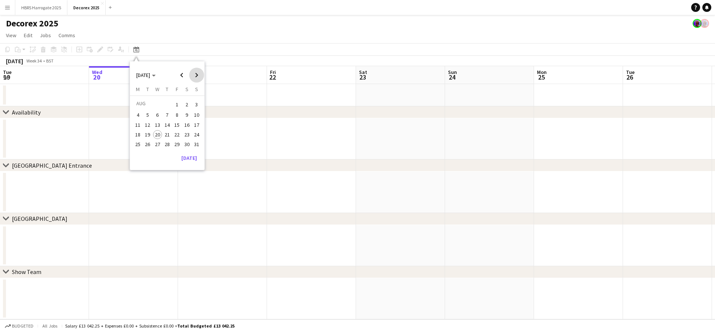
click at [195, 73] on span "Next month" at bounding box center [196, 75] width 15 height 15
click at [176, 125] on span "10" at bounding box center [176, 123] width 9 height 9
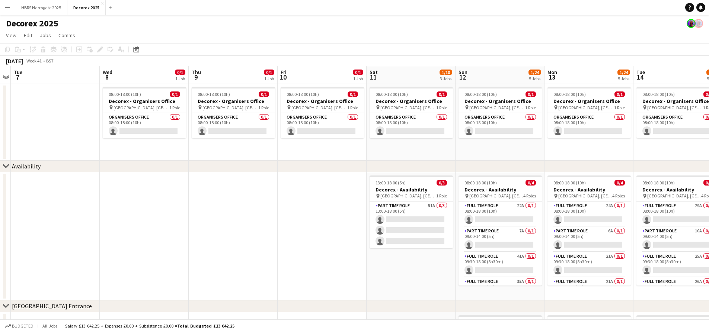
scroll to position [0, 263]
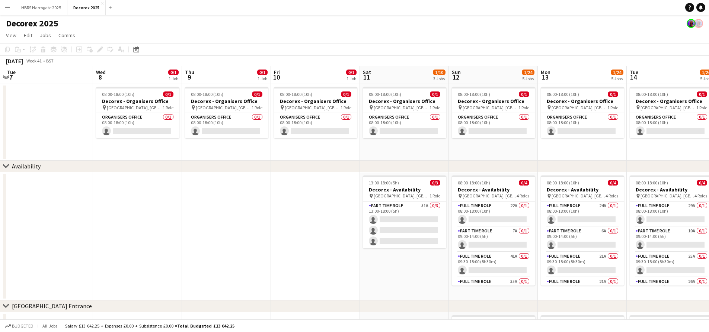
drag, startPoint x: 303, startPoint y: 225, endPoint x: 296, endPoint y: 226, distance: 6.8
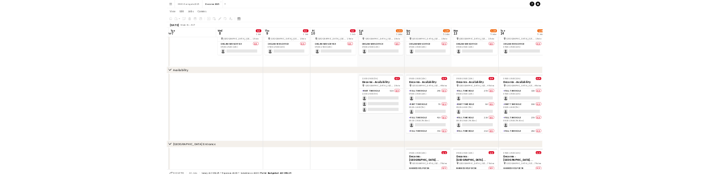
scroll to position [0, 0]
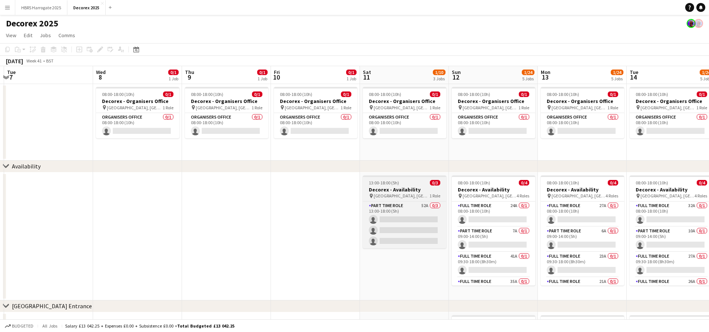
click at [401, 191] on h3 "Decorex - Availability" at bounding box center [404, 190] width 83 height 7
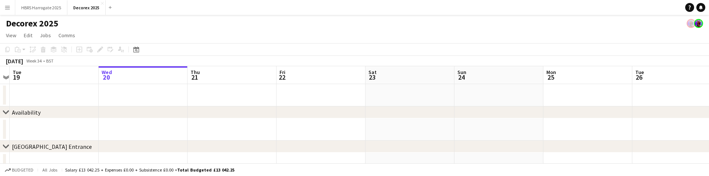
scroll to position [0, 162]
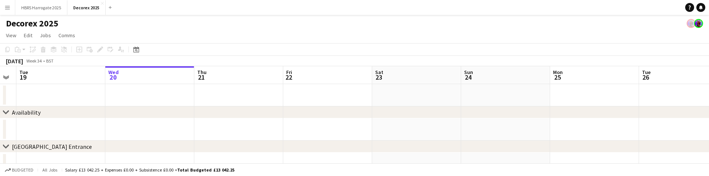
drag, startPoint x: 125, startPoint y: 91, endPoint x: 141, endPoint y: 93, distance: 16.1
click at [141, 93] on app-calendar-viewport "Sun 17 Mon 18 Tue 19 Wed 20 Thu 21 Fri 22 Sat 23 Sun 24 Mon 25 Tue 26 Wed 27 Th…" at bounding box center [354, 154] width 709 height 177
click at [137, 50] on icon at bounding box center [136, 50] width 3 height 3
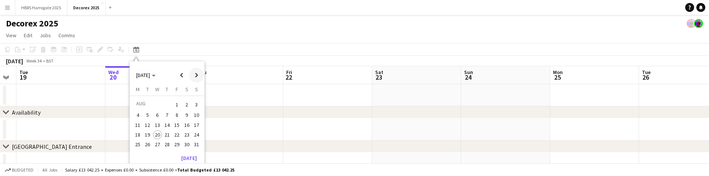
click at [195, 76] on span "Next month" at bounding box center [196, 75] width 15 height 15
click at [195, 75] on span "Next month" at bounding box center [196, 75] width 15 height 15
click at [178, 122] on span "10" at bounding box center [176, 123] width 9 height 9
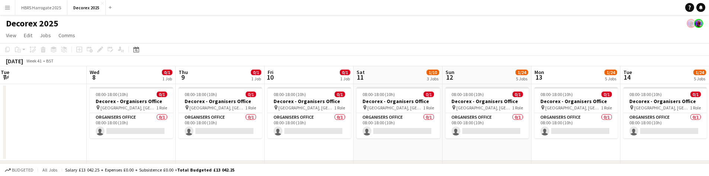
scroll to position [0, 271]
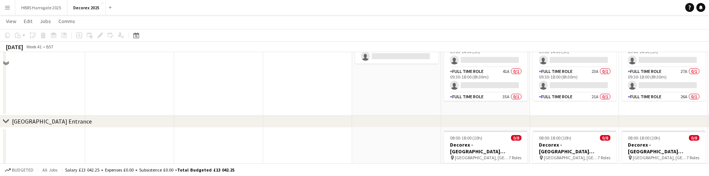
scroll to position [106, 0]
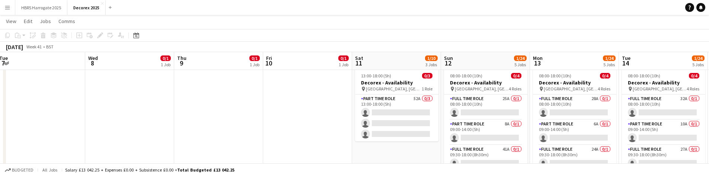
click at [432, 34] on app-toolbar "Copy Paste Paste Command V Paste with crew Command Shift V Paste linked Job [GE…" at bounding box center [354, 35] width 709 height 13
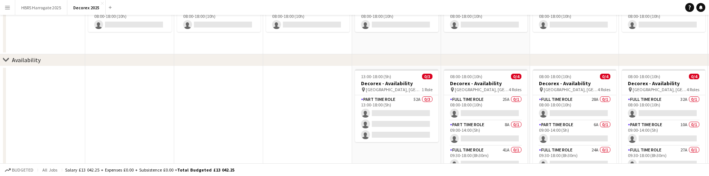
scroll to position [0, 0]
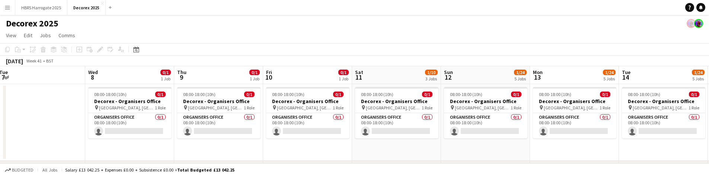
click at [7, 5] on app-icon "Menu" at bounding box center [7, 7] width 6 height 6
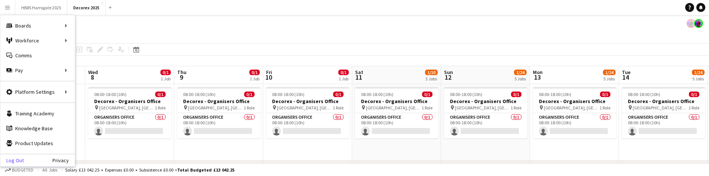
click at [15, 159] on link "Log Out" at bounding box center [11, 160] width 23 height 6
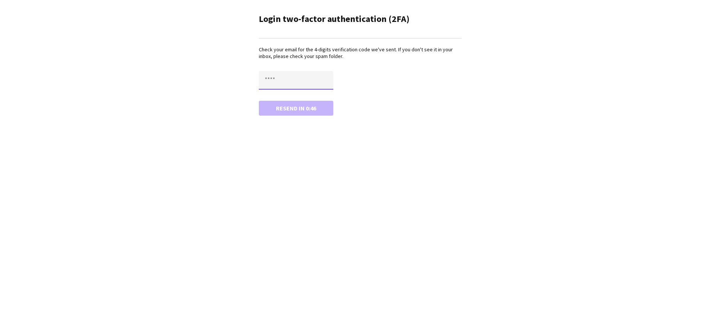
click at [313, 77] on input "text" at bounding box center [296, 80] width 74 height 19
type input "****"
click at [259, 101] on button "Resend in 0:44" at bounding box center [296, 108] width 74 height 15
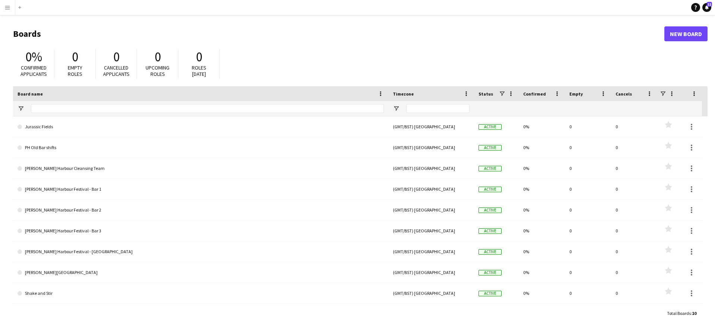
click at [6, 11] on button "Menu" at bounding box center [7, 7] width 15 height 15
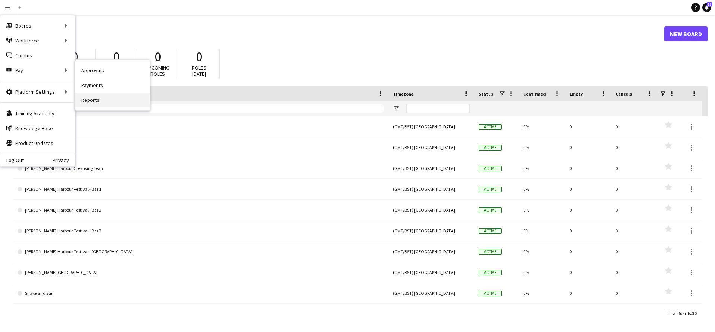
click at [102, 97] on link "Reports" at bounding box center [112, 100] width 74 height 15
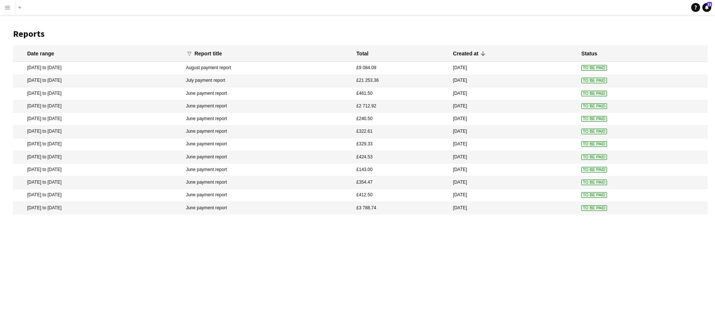
click at [98, 66] on mat-cell "8 Aug 2025 to 11 Aug 2025" at bounding box center [97, 68] width 169 height 13
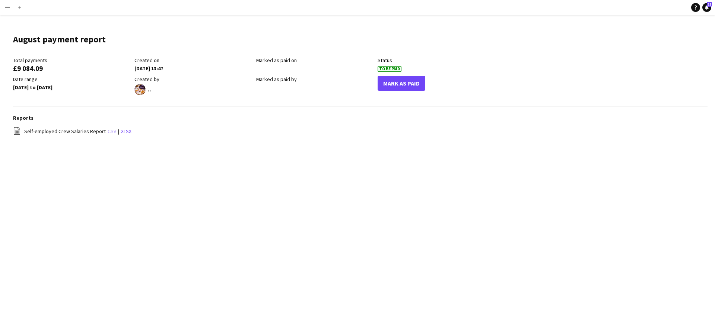
click at [108, 130] on link "csv" at bounding box center [112, 131] width 9 height 7
click at [197, 131] on div "file-spreadsheet Self-employed Crew Salaries Report csv | xlsx" at bounding box center [360, 131] width 694 height 9
click at [10, 7] on app-icon "Menu" at bounding box center [7, 7] width 6 height 6
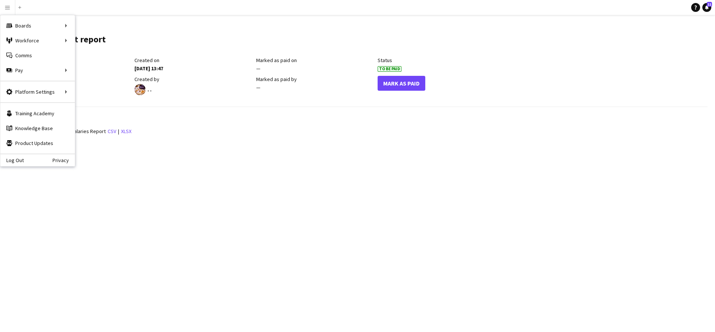
click at [239, 121] on h3 "Reports" at bounding box center [360, 118] width 694 height 7
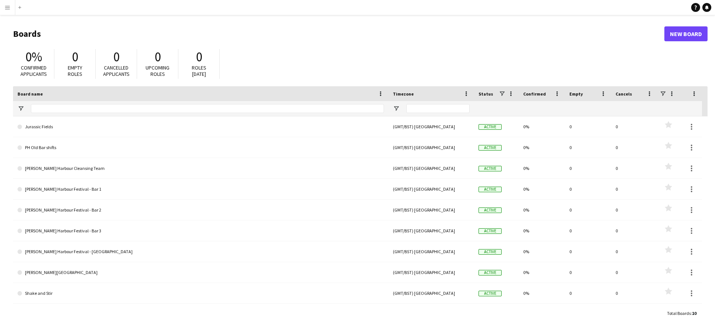
click at [10, 12] on button "Menu" at bounding box center [7, 7] width 15 height 15
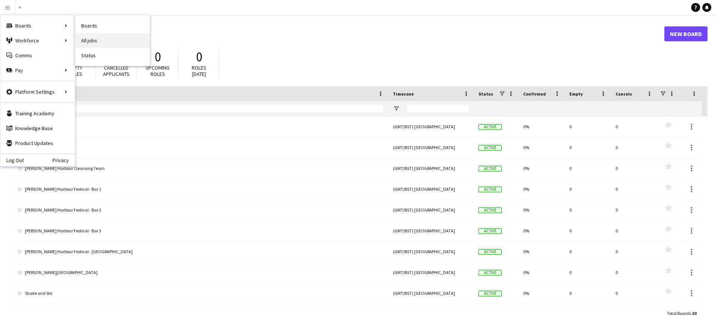
click at [89, 36] on link "All jobs" at bounding box center [112, 40] width 74 height 15
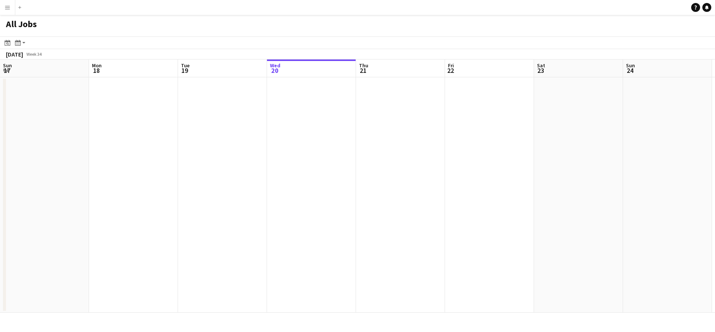
scroll to position [0, 178]
drag, startPoint x: 129, startPoint y: 97, endPoint x: 162, endPoint y: 97, distance: 32.4
click at [159, 98] on app-calendar-viewport "Sun 17 Mon 18 Tue 19 Wed 20 Thu 21 Fri 22 Sat 23 Sun 24 Mon 25 Tue 26 Wed 27 Th…" at bounding box center [357, 187] width 715 height 254
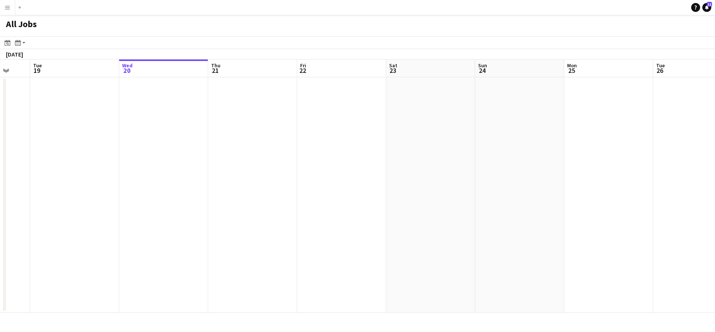
drag, startPoint x: 70, startPoint y: 106, endPoint x: 182, endPoint y: 110, distance: 112.5
click at [170, 109] on app-calendar-viewport "Sat 16 Sun 17 Mon 18 Tue 19 Wed 20 Thu 21 Fri 22 Sat 23 Sun 24 Mon 25 Tue 26 We…" at bounding box center [357, 187] width 715 height 254
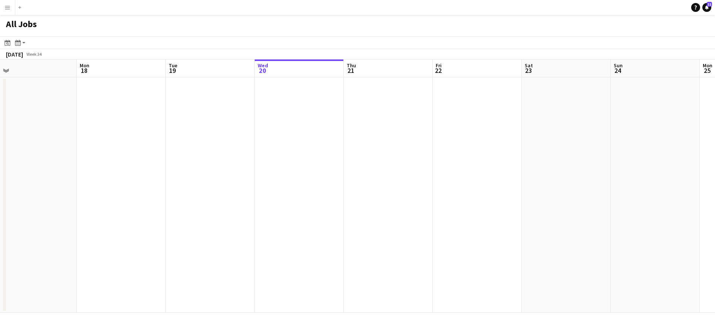
drag, startPoint x: 134, startPoint y: 120, endPoint x: 339, endPoint y: 112, distance: 204.5
click at [317, 109] on app-calendar-viewport "Fri 15 Sat 16 Sun 17 Mon 18 Tue 19 Wed 20 Thu 21 Fri 22 Sat 23 Sun 24 Mon 25 Tu…" at bounding box center [357, 187] width 715 height 254
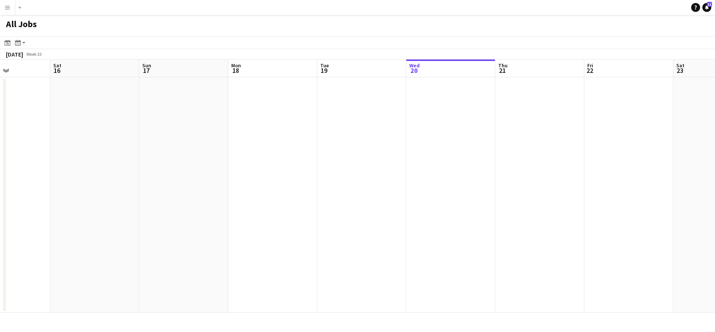
drag, startPoint x: 339, startPoint y: 112, endPoint x: 481, endPoint y: 128, distance: 143.5
click at [495, 121] on app-calendar-viewport "Wed 13 Thu 14 Fri 15 Sat 16 Sun 17 Mon 18 Tue 19 Wed 20 Thu 21 Fri 22 Sat 23 Su…" at bounding box center [357, 187] width 715 height 254
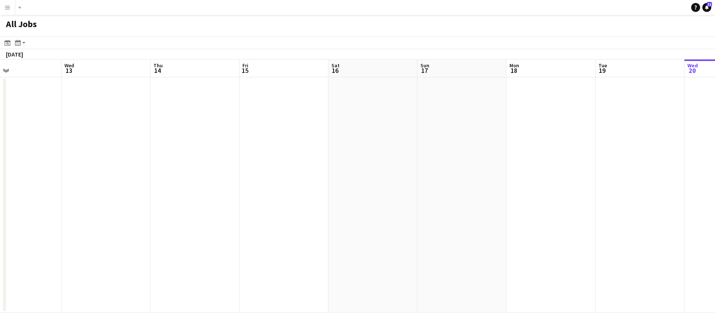
click at [543, 136] on app-all-jobs "All Jobs Date picker AUG 2025 AUG 2025 Monday M Tuesday T Wednesday W Thursday …" at bounding box center [357, 164] width 715 height 298
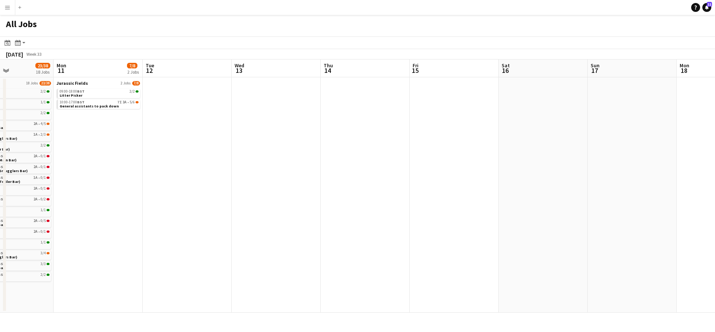
click at [586, 161] on app-all-jobs "All Jobs Date picker AUG 2025 AUG 2025 Monday M Tuesday T Wednesday W Thursday …" at bounding box center [357, 164] width 715 height 298
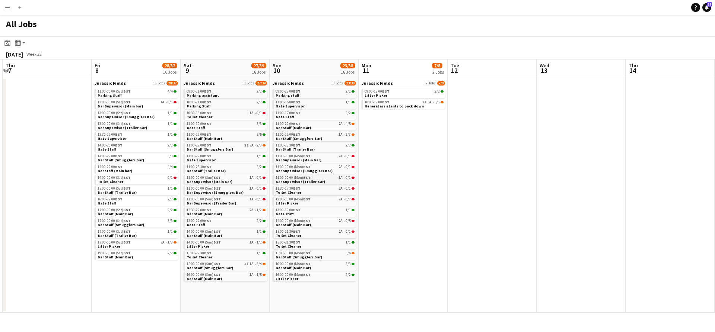
scroll to position [0, 183]
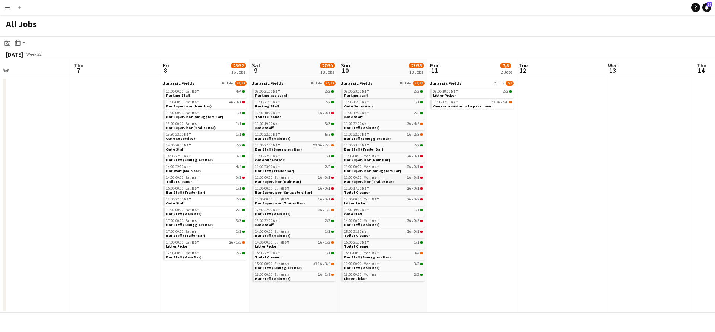
drag, startPoint x: 389, startPoint y: 164, endPoint x: 561, endPoint y: 178, distance: 172.9
click at [621, 170] on app-calendar-viewport "Mon 4 Tue 5 Wed 6 Thu 7 Fri 8 28/32 16 Jobs Sat 9 27/39 18 Jobs Sun 10 23/38 18…" at bounding box center [357, 187] width 715 height 254
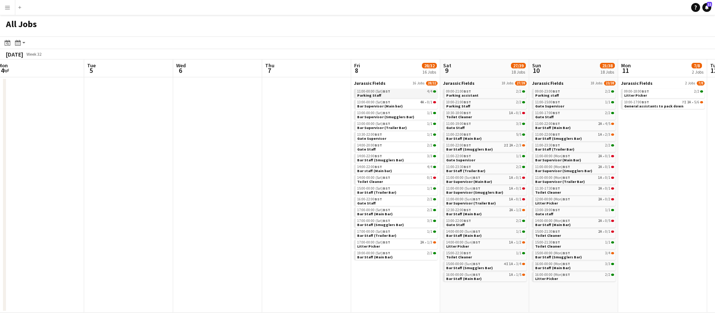
click at [405, 96] on link "11:00-00:00 (Sat) BST 4/4 Parking Staff" at bounding box center [396, 93] width 79 height 9
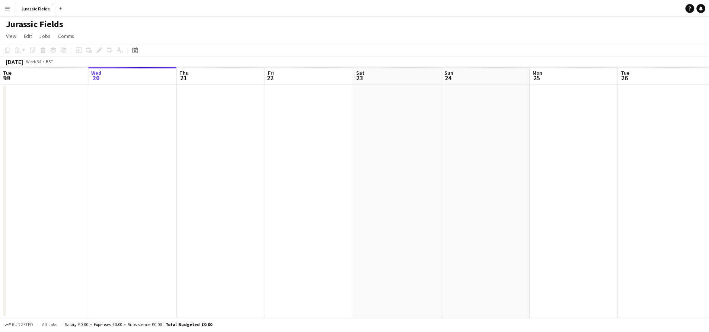
scroll to position [0, 256]
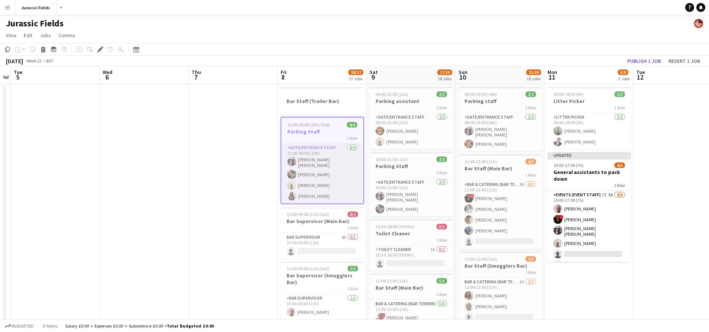
click at [327, 151] on app-card-role "Gate/Entrance staff [DATE] 11:00-00:00 (13h) [PERSON_NAME] [PERSON_NAME] [PERSO…" at bounding box center [322, 174] width 82 height 60
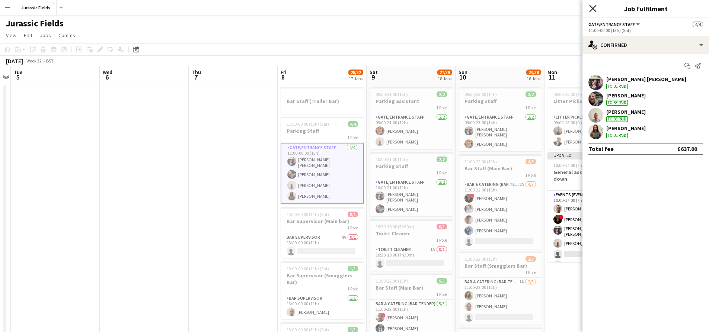
click at [595, 9] on icon "Close pop-in" at bounding box center [592, 8] width 7 height 7
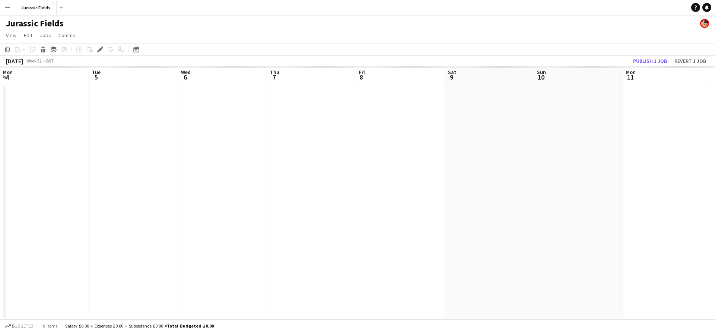
scroll to position [0, 256]
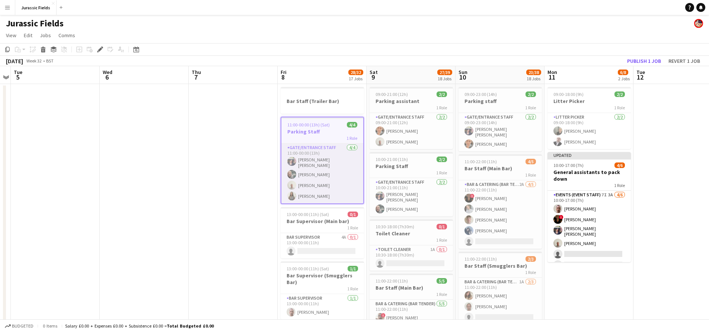
click at [316, 173] on app-card-role "Gate/Entrance staff [DATE] 11:00-00:00 (13h) [PERSON_NAME] [PERSON_NAME] [PERSO…" at bounding box center [322, 174] width 82 height 60
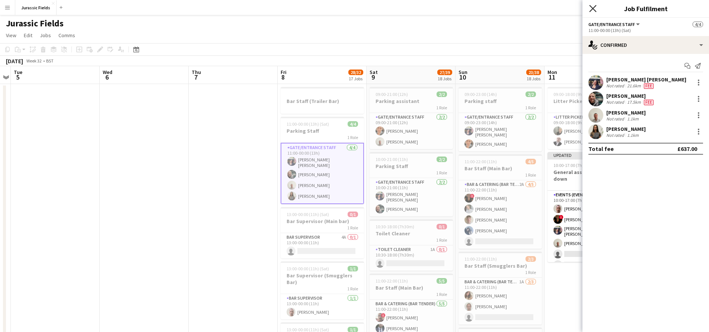
click at [595, 6] on icon at bounding box center [592, 8] width 7 height 7
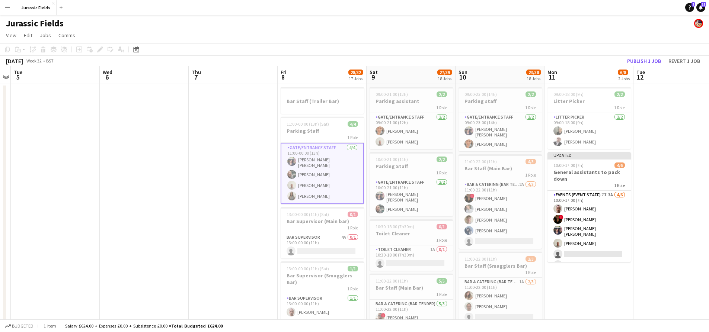
click at [216, 18] on div "Jurassic Fields" at bounding box center [354, 22] width 709 height 14
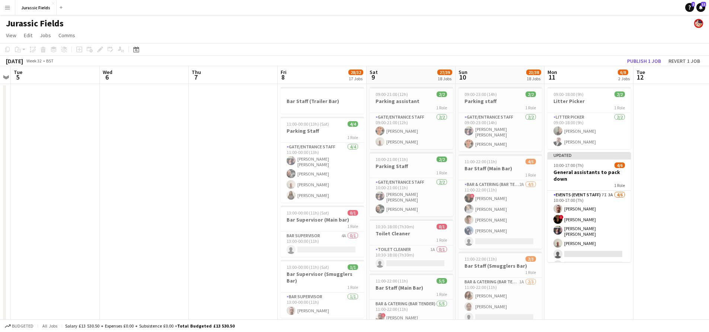
click at [11, 9] on button "Menu" at bounding box center [7, 7] width 15 height 15
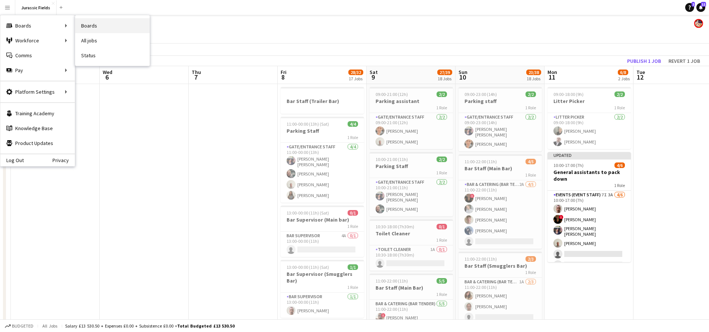
click at [115, 28] on link "Boards" at bounding box center [112, 25] width 74 height 15
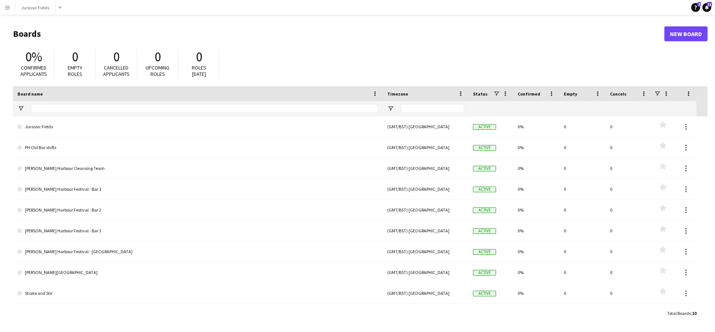
click at [10, 8] on button "Menu" at bounding box center [7, 7] width 15 height 15
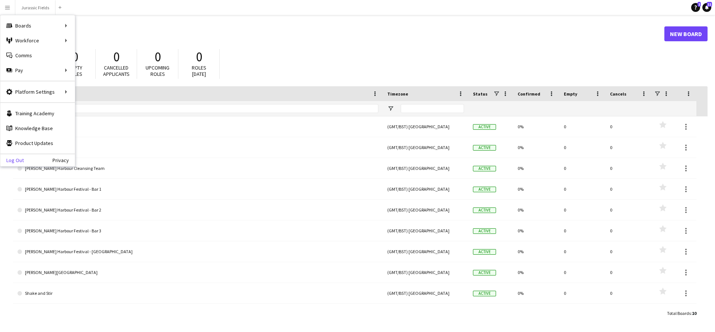
click at [19, 161] on link "Log Out" at bounding box center [11, 160] width 23 height 6
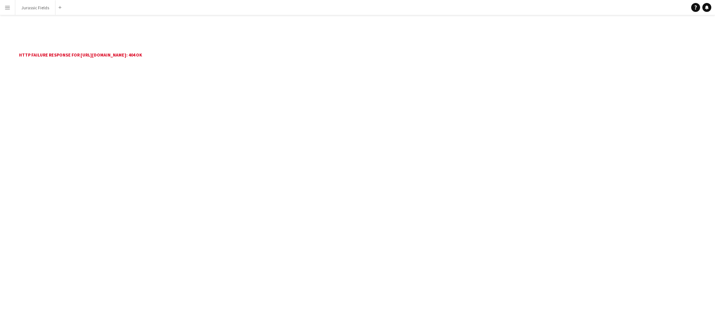
click at [7, 5] on app-icon "Menu" at bounding box center [7, 7] width 6 height 6
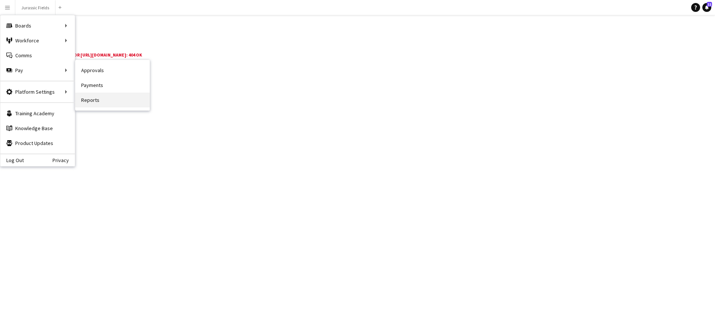
click at [90, 94] on link "Reports" at bounding box center [112, 100] width 74 height 15
